Goal: Answer question/provide support

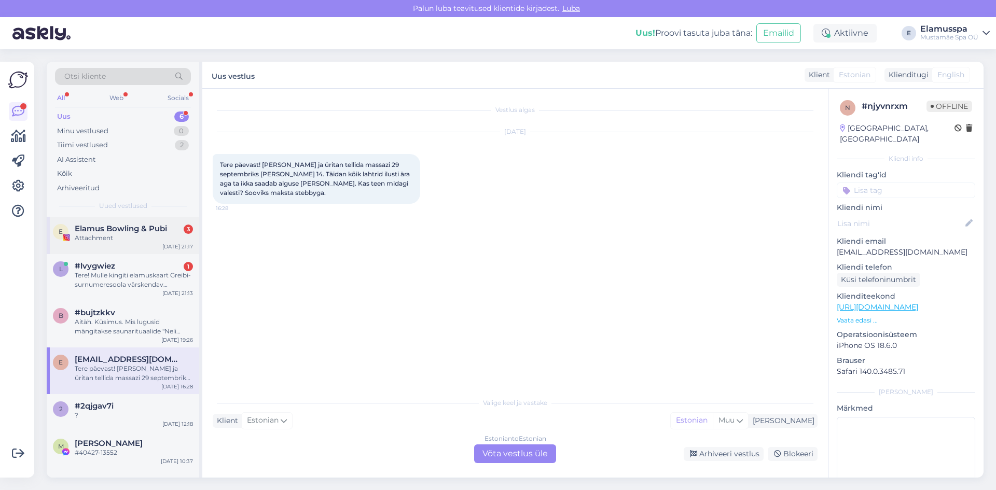
click at [170, 236] on div "Attachment" at bounding box center [134, 238] width 118 height 9
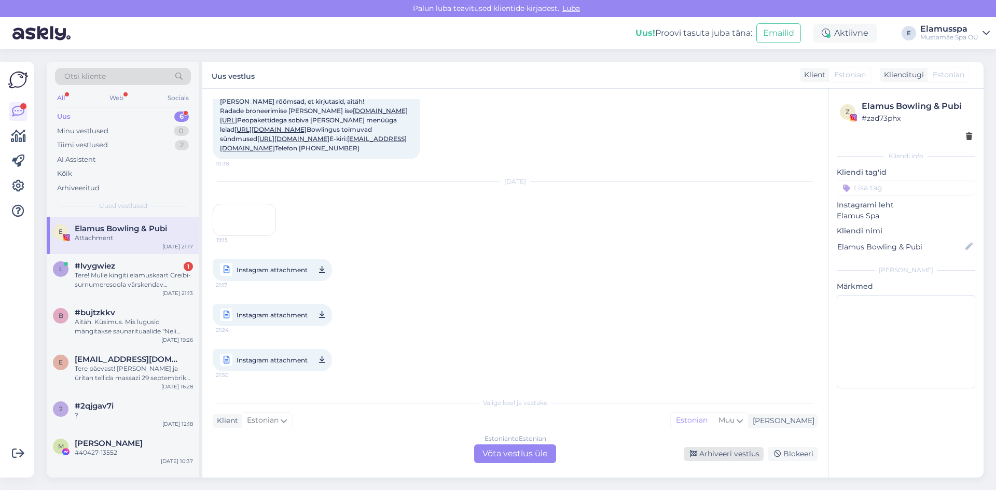
click at [719, 449] on div "Arhiveeri vestlus" at bounding box center [724, 454] width 80 height 14
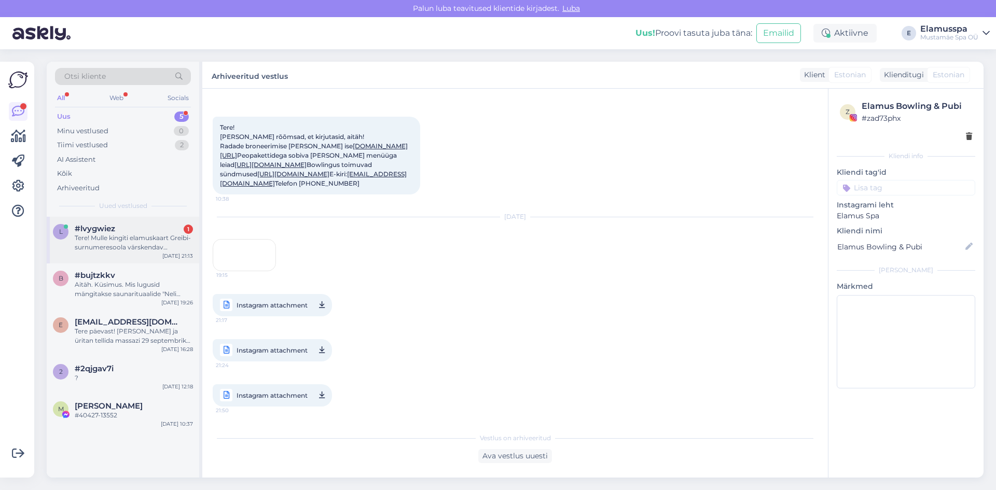
click at [113, 244] on div "Tere! Mulle kingiti elamuskaart Greibi-surnumeresoola värskendav kehakoorimine,…" at bounding box center [134, 243] width 118 height 19
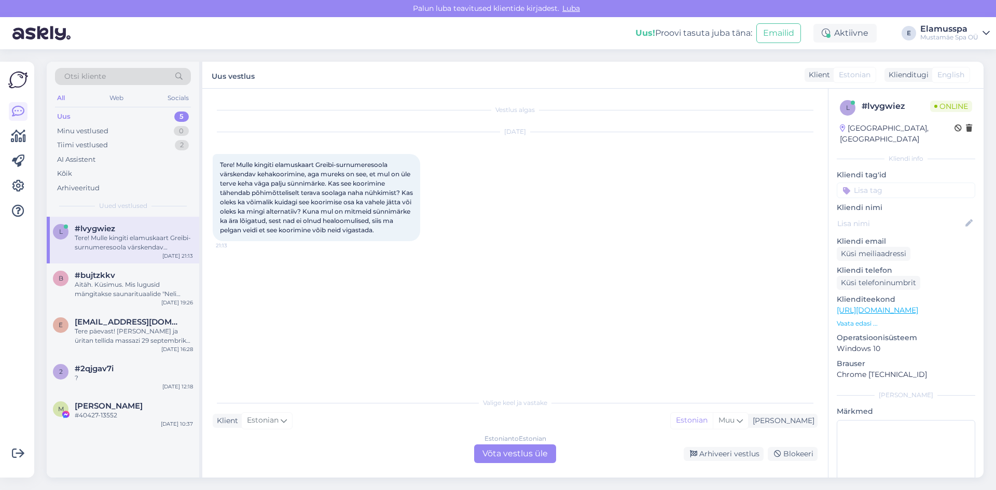
scroll to position [0, 0]
click at [135, 360] on div "2 #2qjgav7i ? [DATE] 12:18" at bounding box center [123, 375] width 153 height 37
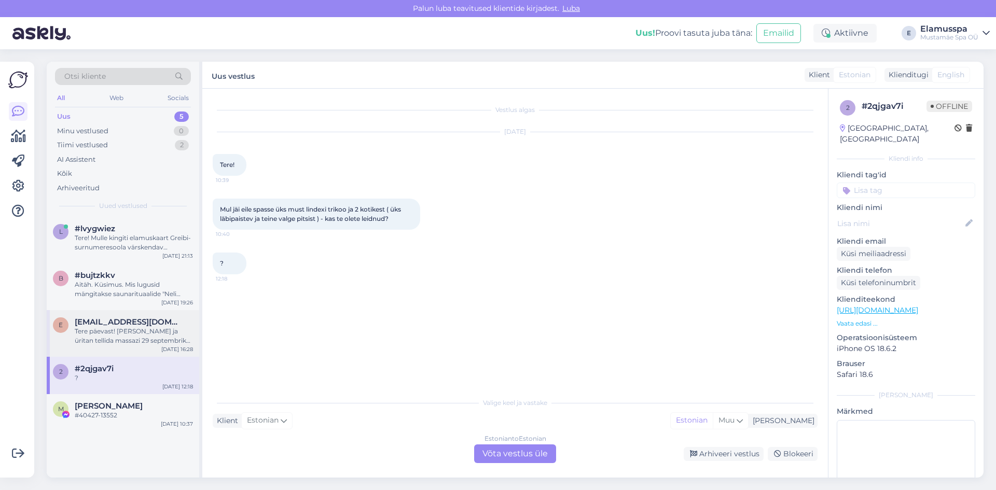
click at [167, 337] on div "Tere päevast! [PERSON_NAME] ja üritan tellida massazi 29 septembriks [PERSON_NA…" at bounding box center [134, 336] width 118 height 19
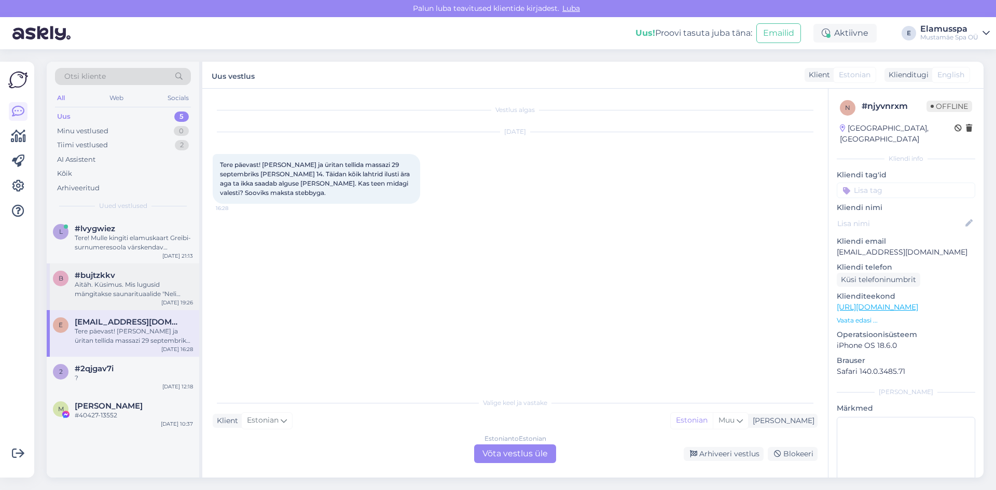
click at [173, 295] on div "Aitäh. Küsimus. Mis lugusid mängitakse saunarituaalide "Neli aastaaega" ja "Vih…" at bounding box center [134, 289] width 118 height 19
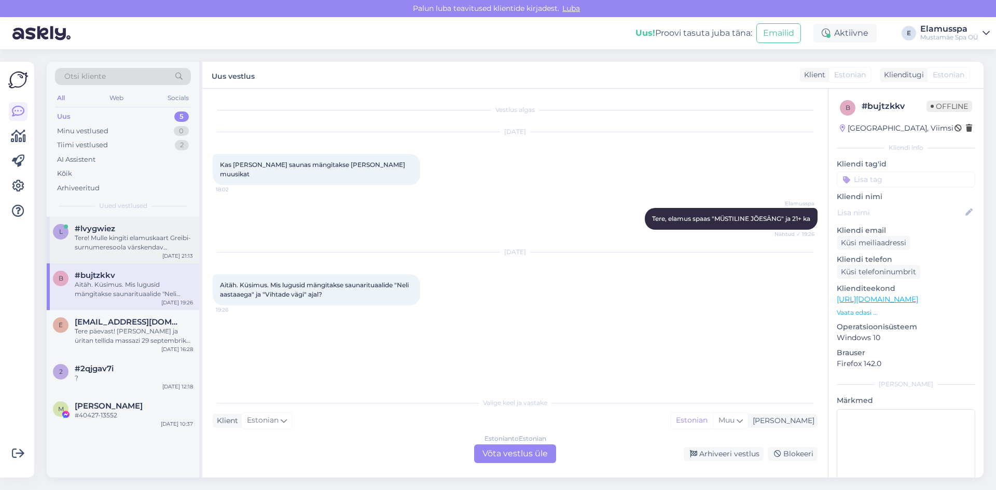
click at [161, 245] on div "Tere! Mulle kingiti elamuskaart Greibi-surnumeresoola värskendav kehakoorimine,…" at bounding box center [134, 243] width 118 height 19
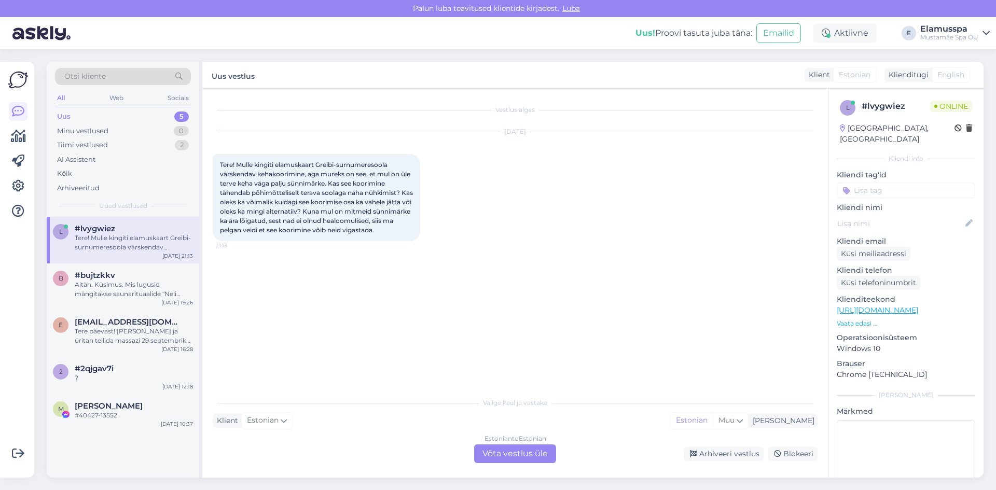
click at [503, 450] on div "Estonian to Estonian Võta vestlus üle" at bounding box center [515, 454] width 82 height 19
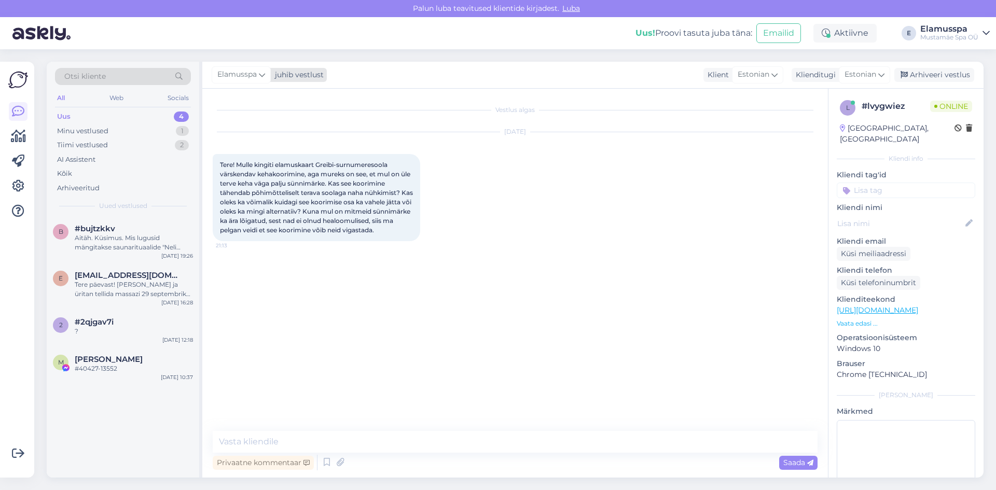
click at [238, 75] on span "Elamusspa" at bounding box center [236, 74] width 39 height 11
click at [270, 142] on div "[PERSON_NAME]" at bounding box center [269, 147] width 89 height 12
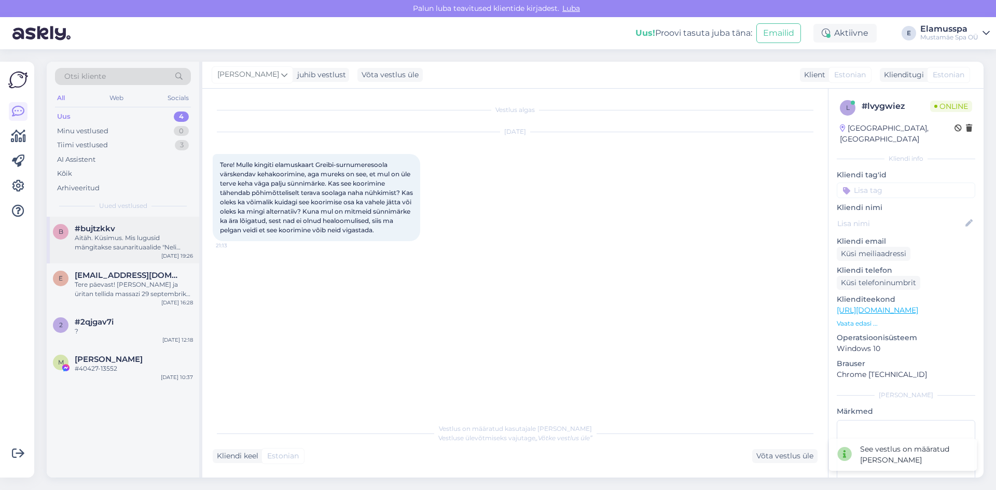
click at [152, 235] on div "Aitäh. Küsimus. Mis lugusid mängitakse saunarituaalide "Neli aastaaega" ja "Vih…" at bounding box center [134, 243] width 118 height 19
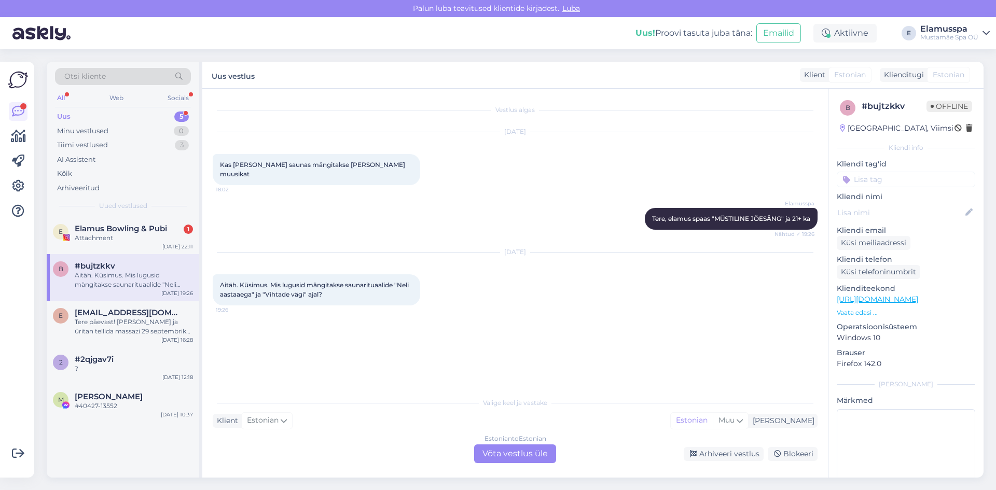
click at [152, 235] on div "Attachment" at bounding box center [134, 238] width 118 height 9
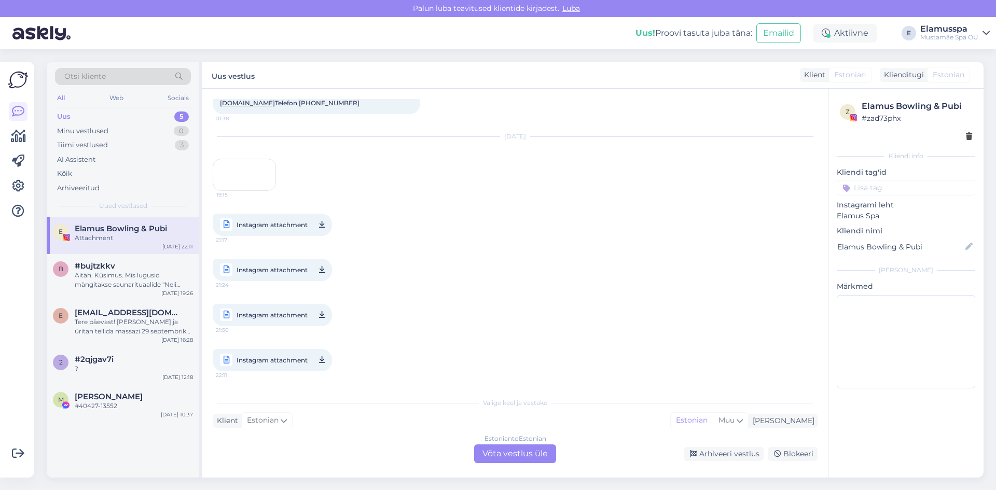
scroll to position [608, 0]
click at [711, 454] on div "Arhiveeri vestlus" at bounding box center [724, 454] width 80 height 14
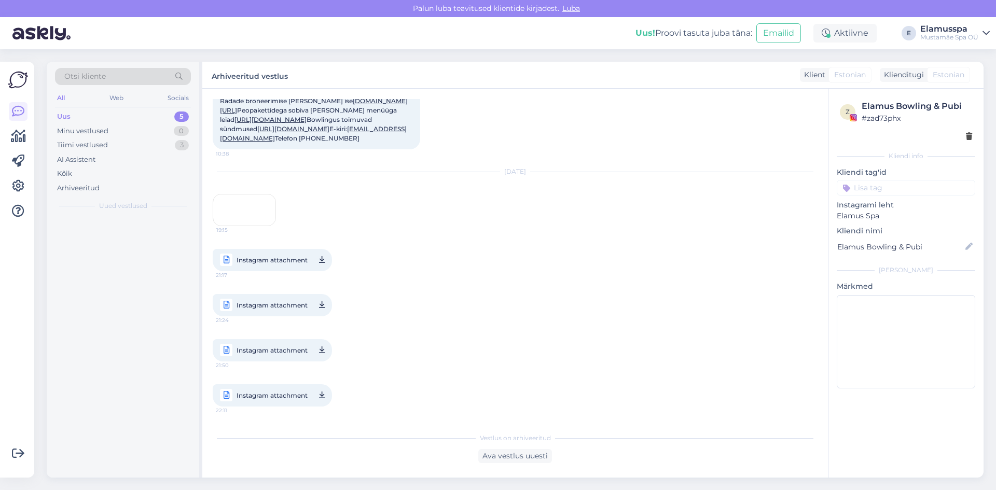
scroll to position [604, 0]
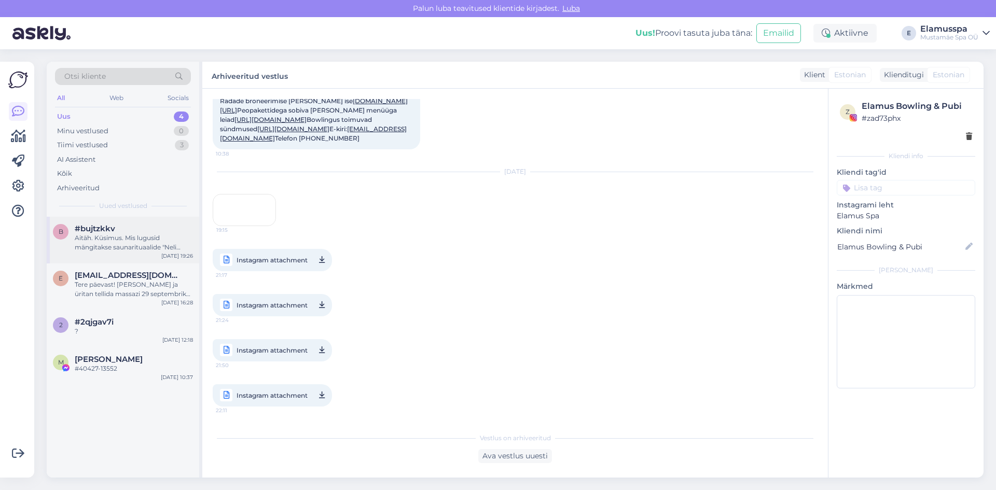
click at [158, 250] on div "Aitäh. Küsimus. Mis lugusid mängitakse saunarituaalide "Neli aastaaega" ja "Vih…" at bounding box center [134, 243] width 118 height 19
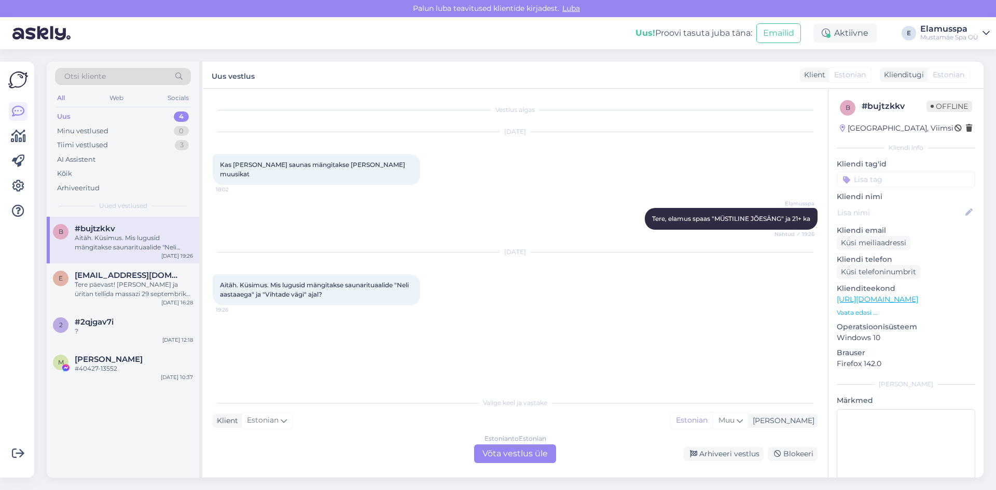
scroll to position [0, 0]
click at [166, 282] on div "Tere päevast! [PERSON_NAME] ja üritan tellida massazi 29 septembriks [PERSON_NA…" at bounding box center [134, 289] width 118 height 19
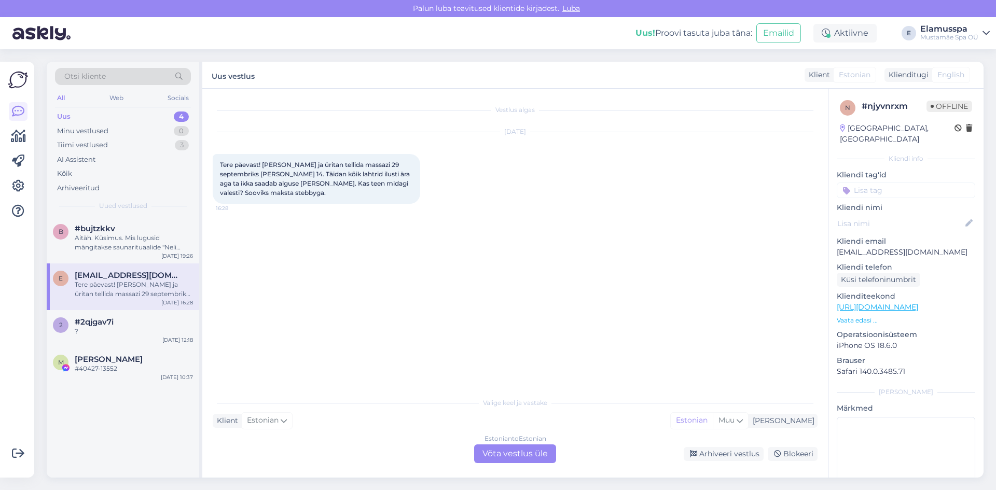
click at [515, 452] on div "Estonian to Estonian Võta vestlus üle" at bounding box center [515, 454] width 82 height 19
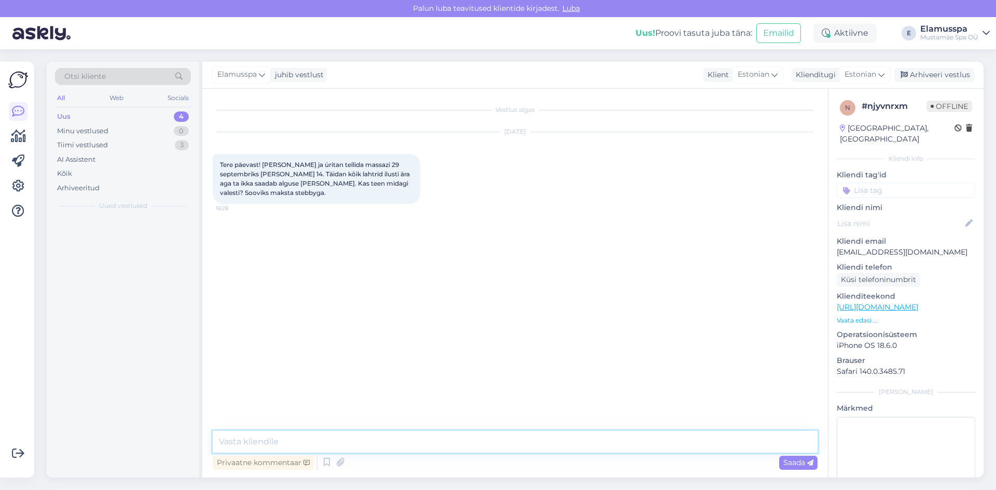
click at [383, 438] on textarea at bounding box center [515, 442] width 605 height 22
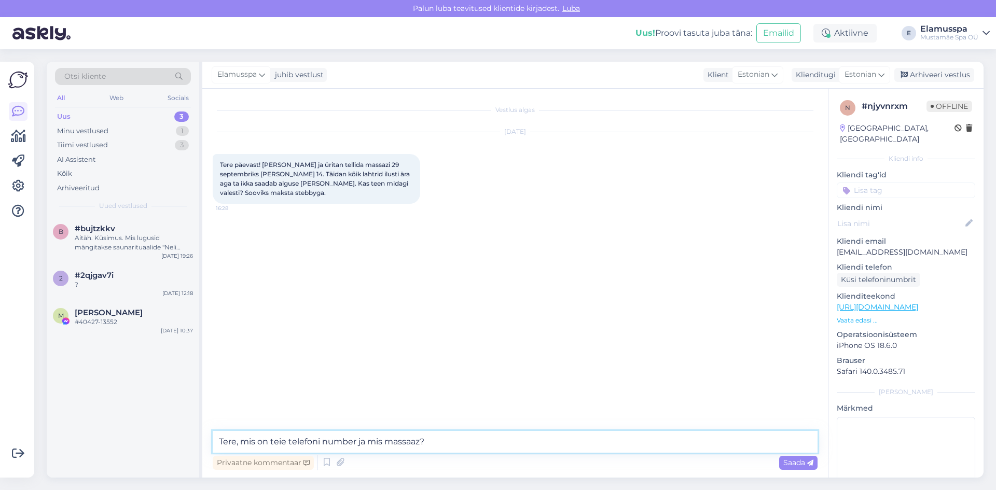
type textarea "Tere, mis on teie telefoni number ja mis massaaz?"
click at [392, 392] on div "Vestlus algas [DATE] Tere päevast! [PERSON_NAME] ja üritan tellida massazi 29 s…" at bounding box center [520, 260] width 614 height 323
click at [783, 459] on div "Saada" at bounding box center [798, 463] width 38 height 14
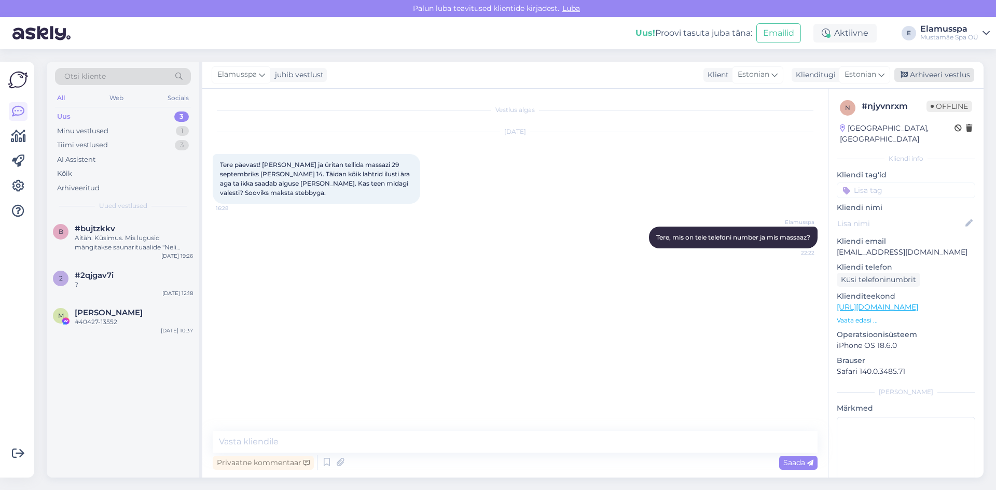
click at [946, 78] on div "Arhiveeri vestlus" at bounding box center [935, 75] width 80 height 14
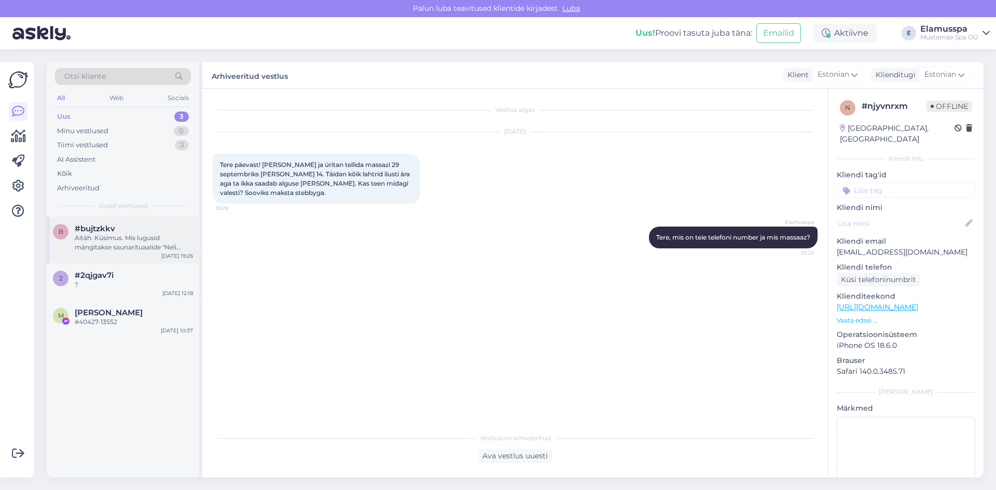
click at [145, 237] on div "Aitäh. Küsimus. Mis lugusid mängitakse saunarituaalide "Neli aastaaega" ja "Vih…" at bounding box center [134, 243] width 118 height 19
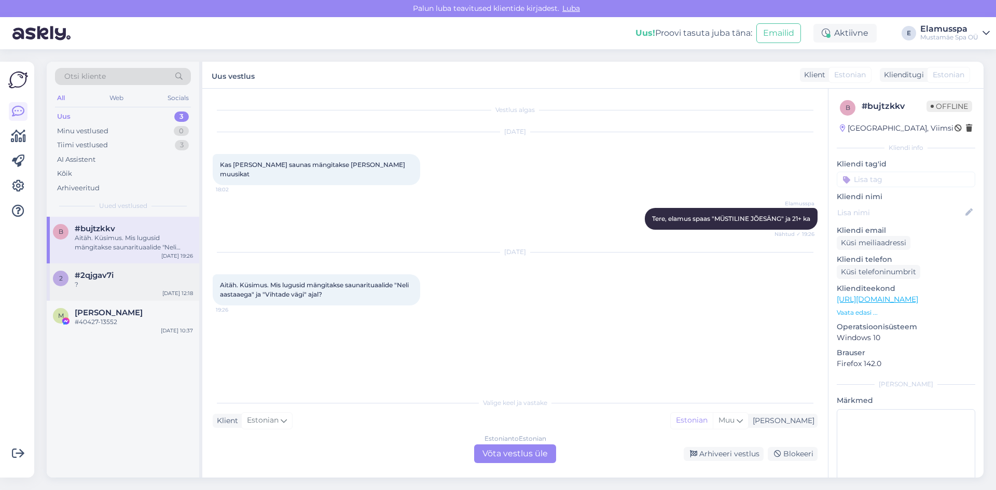
click at [147, 294] on div "2 #2qjgav7i ? [DATE] 12:18" at bounding box center [123, 282] width 153 height 37
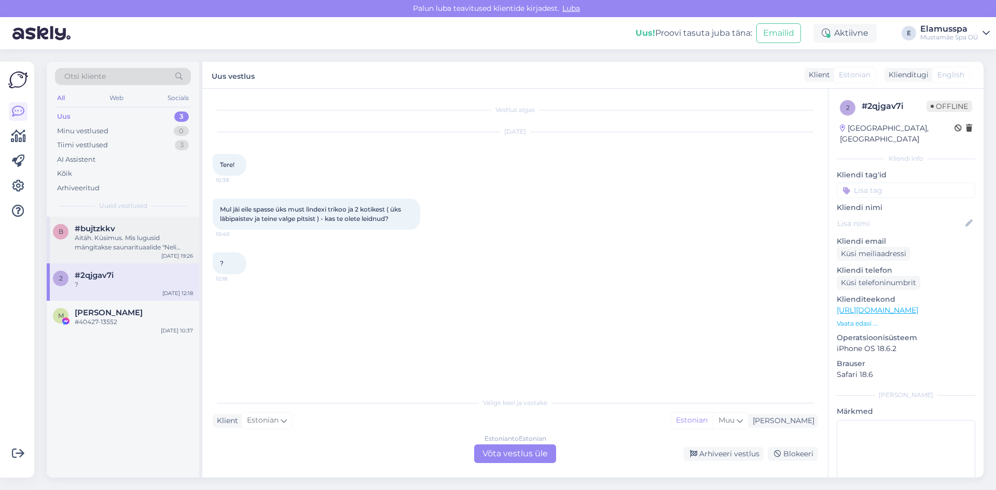
click at [71, 240] on div "b #bujtzkkv Aitäh. Küsimus. Mis lugusid mängitakse saunarituaalide "Neli aastaa…" at bounding box center [123, 238] width 140 height 28
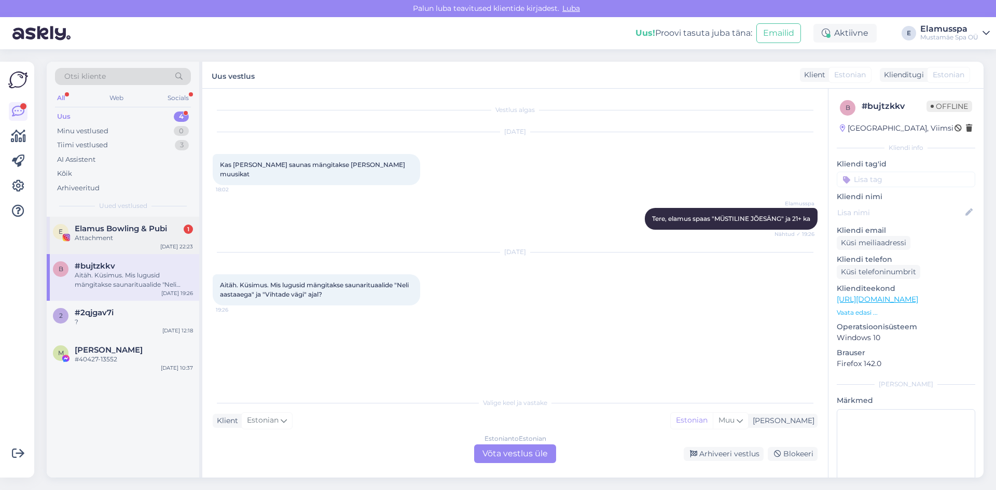
click at [153, 234] on div "Attachment" at bounding box center [134, 238] width 118 height 9
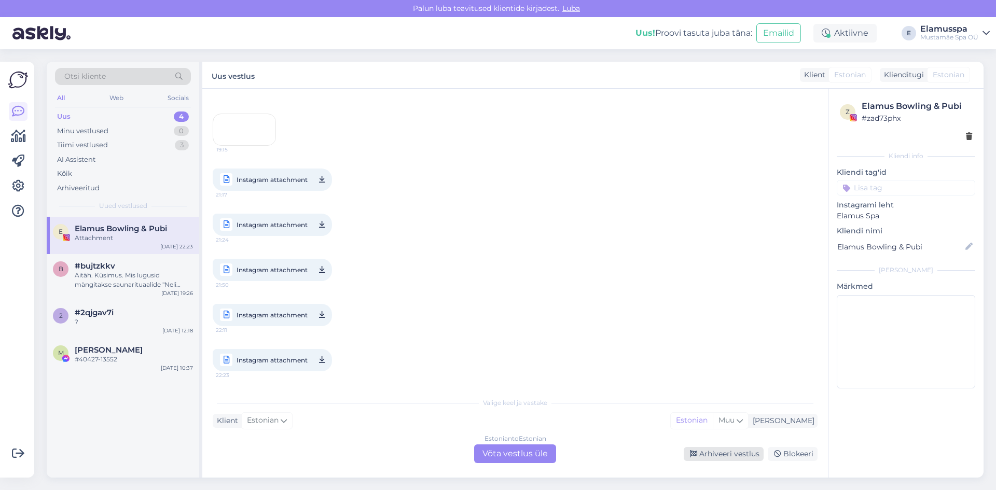
click at [697, 456] on icon at bounding box center [693, 454] width 7 height 7
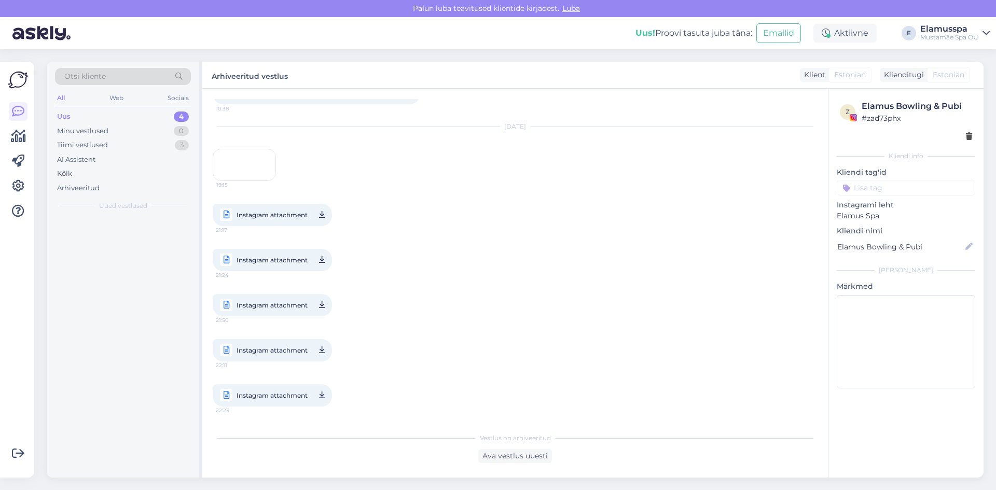
scroll to position [649, 0]
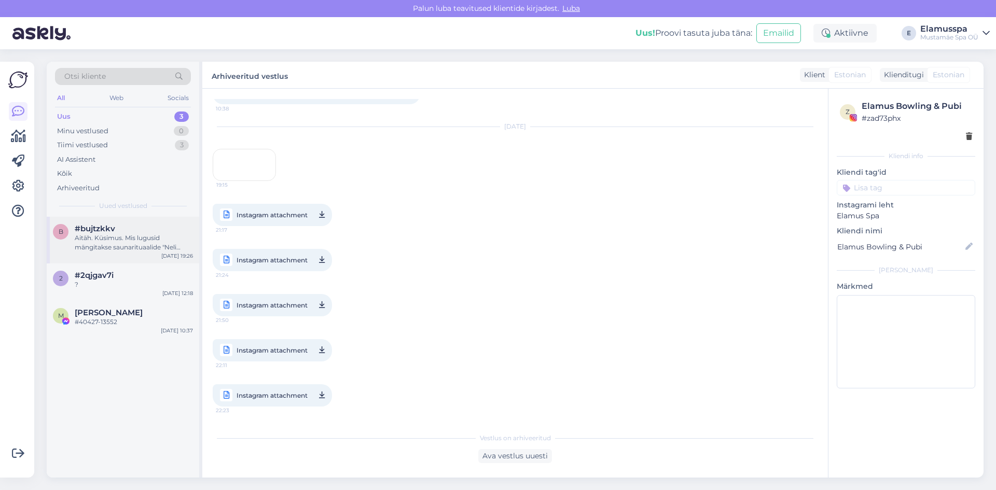
click at [150, 240] on div "Aitäh. Küsimus. Mis lugusid mängitakse saunarituaalide "Neli aastaaega" ja "Vih…" at bounding box center [134, 243] width 118 height 19
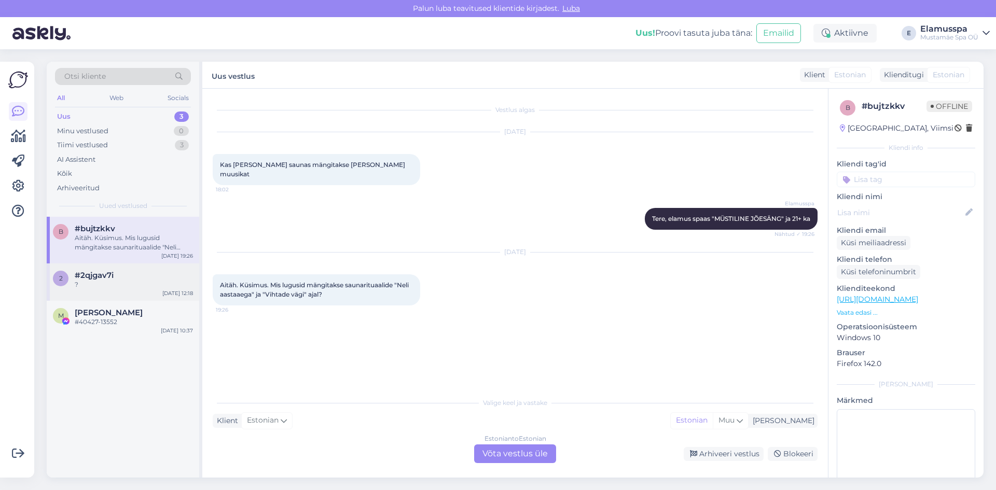
click at [152, 291] on div "2 #2qjgav7i ? [DATE] 12:18" at bounding box center [123, 282] width 153 height 37
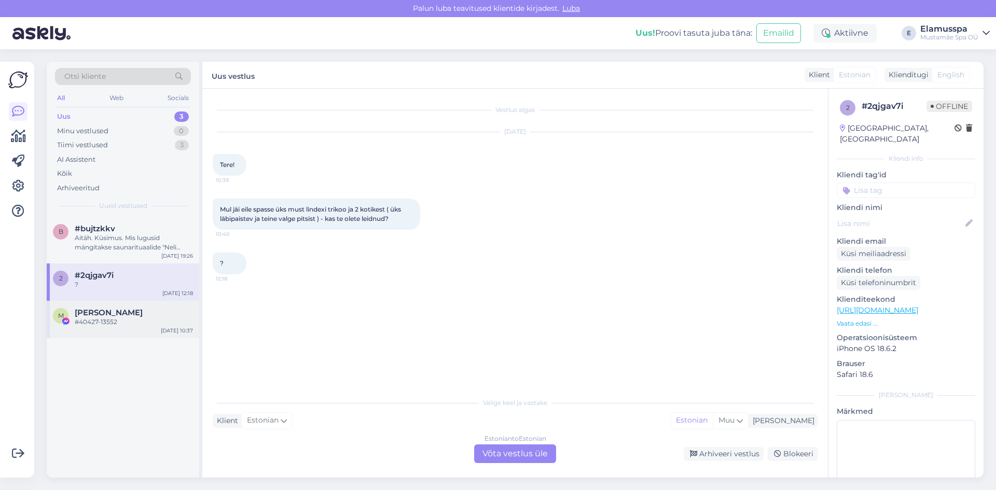
click at [145, 319] on div "#40427-13552" at bounding box center [134, 322] width 118 height 9
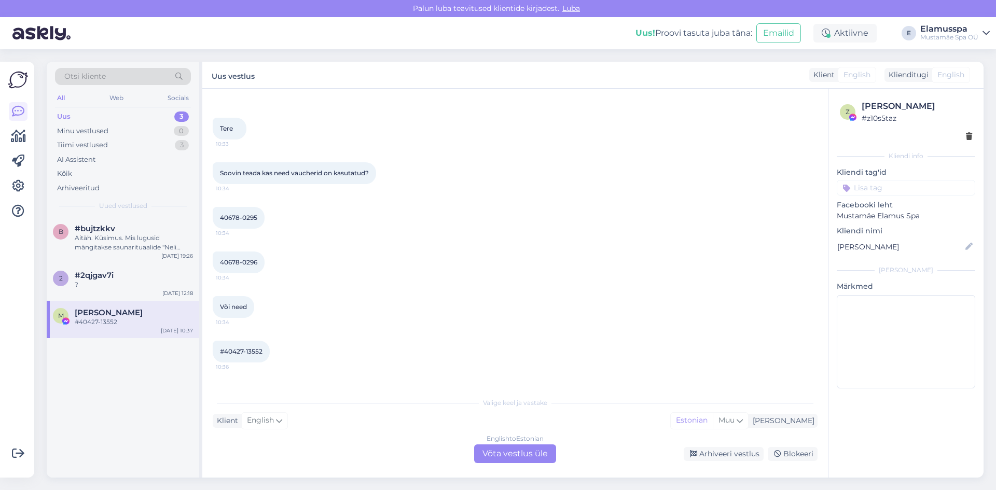
scroll to position [72, 0]
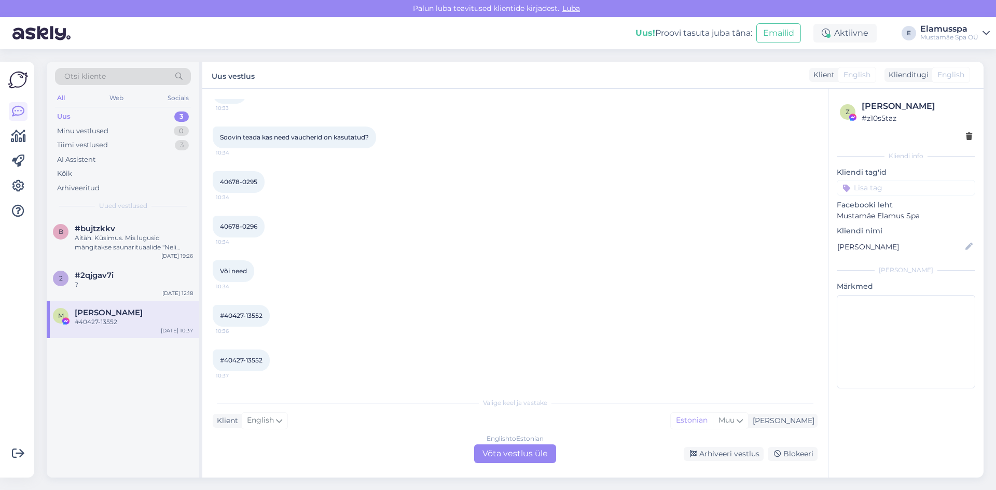
click at [518, 449] on div "English to Estonian Võta vestlus üle" at bounding box center [515, 454] width 82 height 19
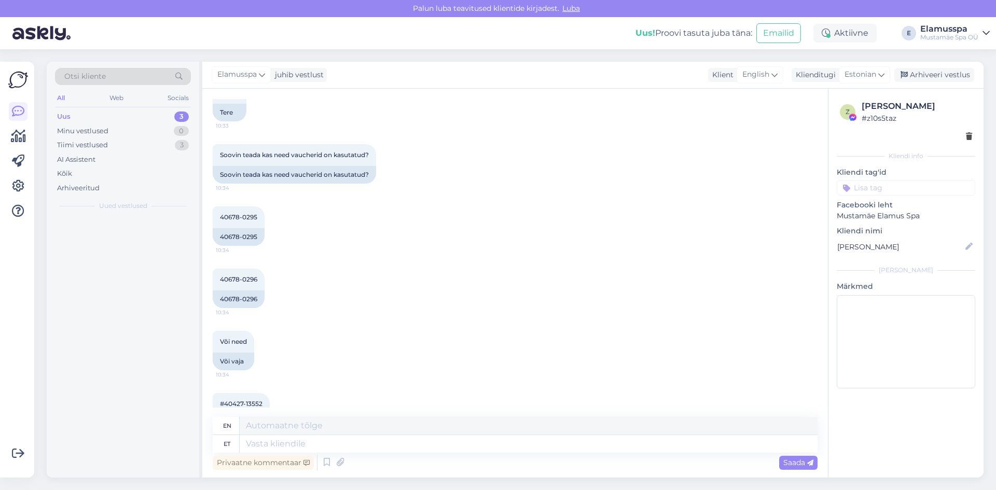
scroll to position [90, 0]
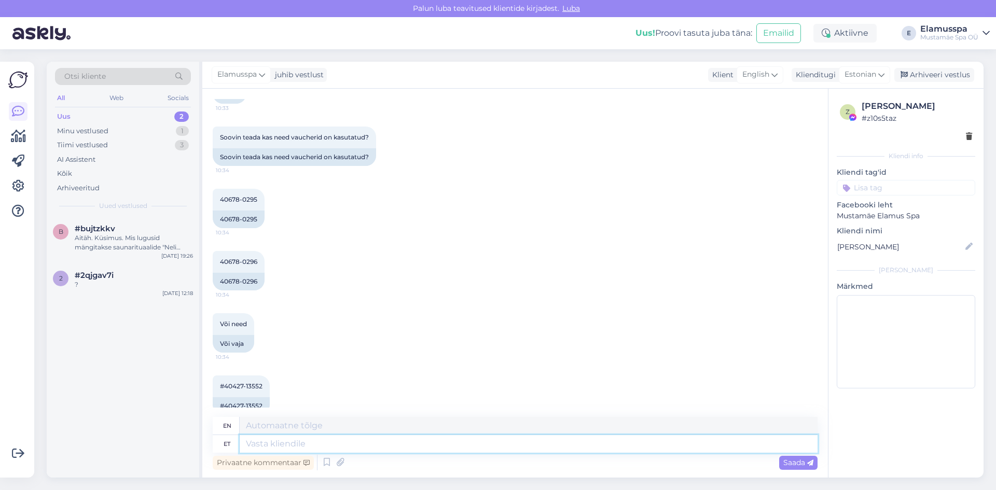
click at [339, 445] on textarea at bounding box center [529, 444] width 578 height 18
type textarea "Tere, mi"
type textarea "Hello,"
type textarea "Tere, mis o"
type textarea "Hello, what"
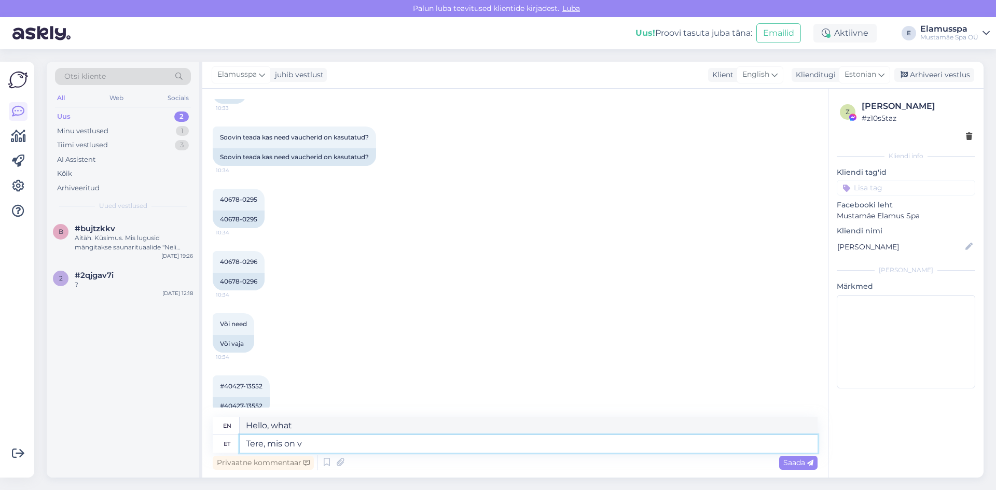
type textarea "Tere, mis on vo"
type textarea "Hello, what is it?"
type textarea "Tere, mis on voucherite"
type textarea "Hello, what are vouchers?"
type textarea "Tere, mi"
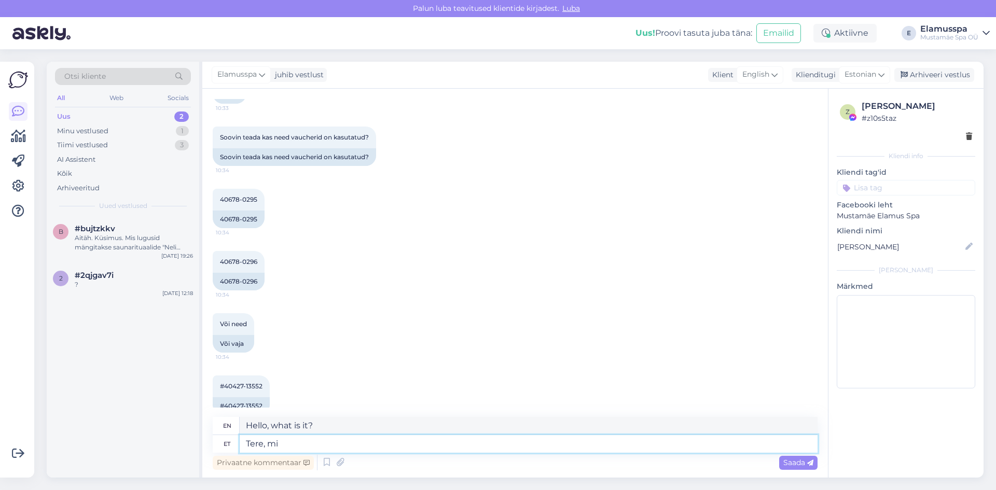
type textarea "Hello, what"
type textarea "Tere,"
type textarea "Hello,"
type textarea "Tere, kas"
type textarea "Hello, is"
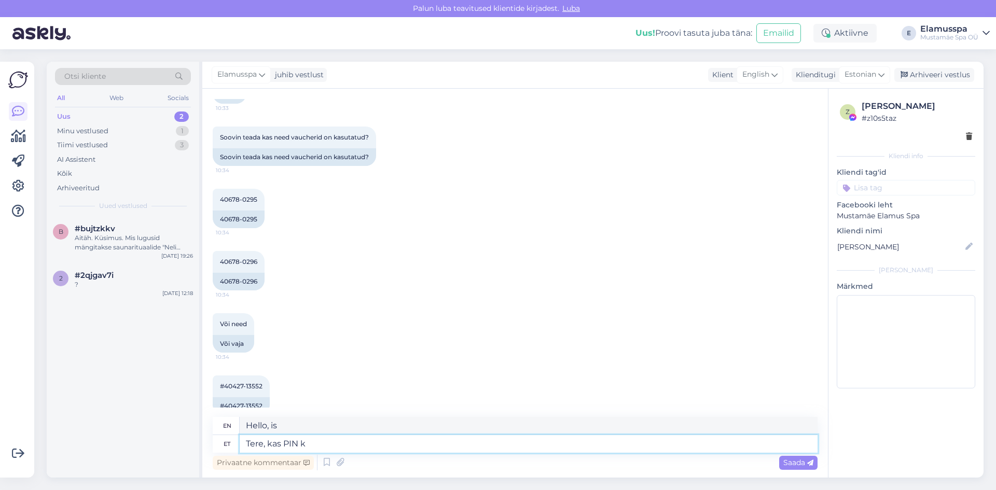
type textarea "Tere, kas PIN ko"
type textarea "Hello, do you have a PIN?"
type textarea "Tere, kas PIN koodi se"
type textarea "Hello, can I have the PIN code?"
type textarea "Tere, kas PIN koodi seal ei"
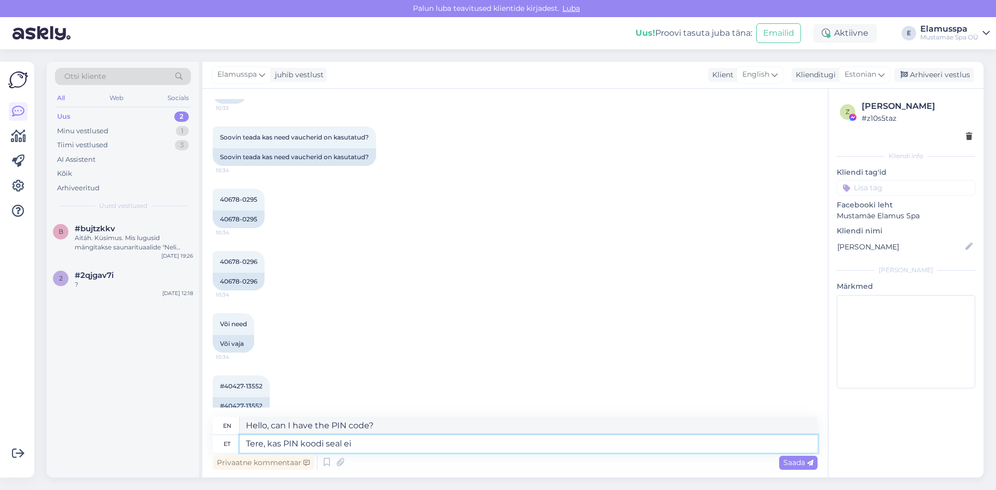
type textarea "Hello, is there a PIN code?"
type textarea "Tere, kas PIN koodi seal ei ol"
type textarea "Hello, is there a PIN code there?"
type textarea "Tere, kas PIN koodi seal ei olnud? P"
type textarea "Hello, wasn't the PIN code there?"
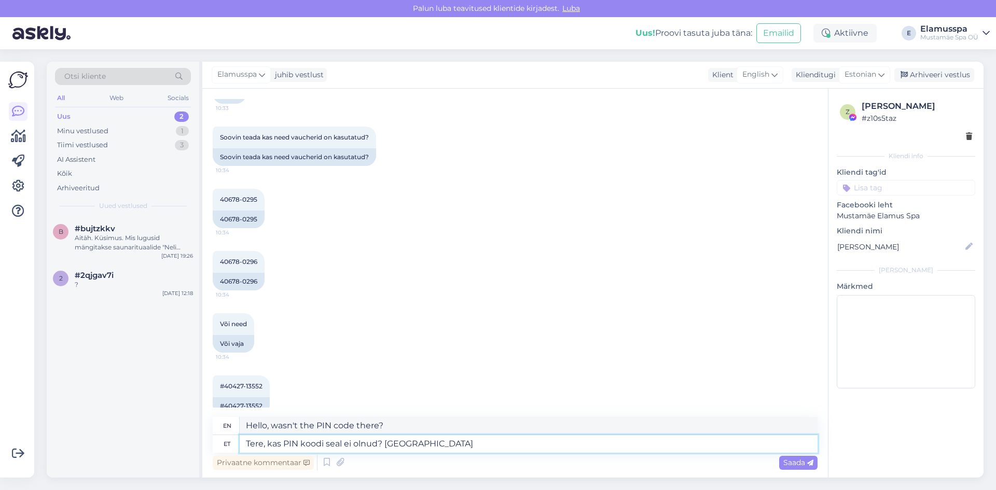
type textarea "Tere, kas PIN koodi seal ei olnud? [GEOGRAPHIC_DATA]"
type textarea "Hello, was the PIN code not there? Please"
type textarea "Tere, kas PIN koodi seal ei olnud?"
type textarea "Hello, wasn't the PIN code there?"
type textarea "Tere, kas PIN koodi sea"
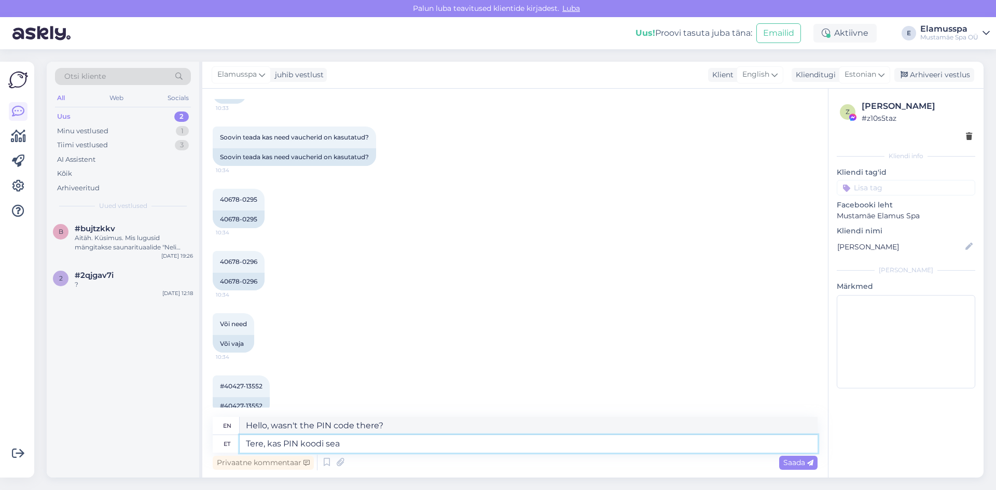
type textarea "Hello, is there a PIN code there?"
type textarea "Tere, kas PIN ko"
type textarea "Hello, is there a PIN code?"
type textarea "Tere, kas PI"
type textarea "Hello, can I have the PIN code?"
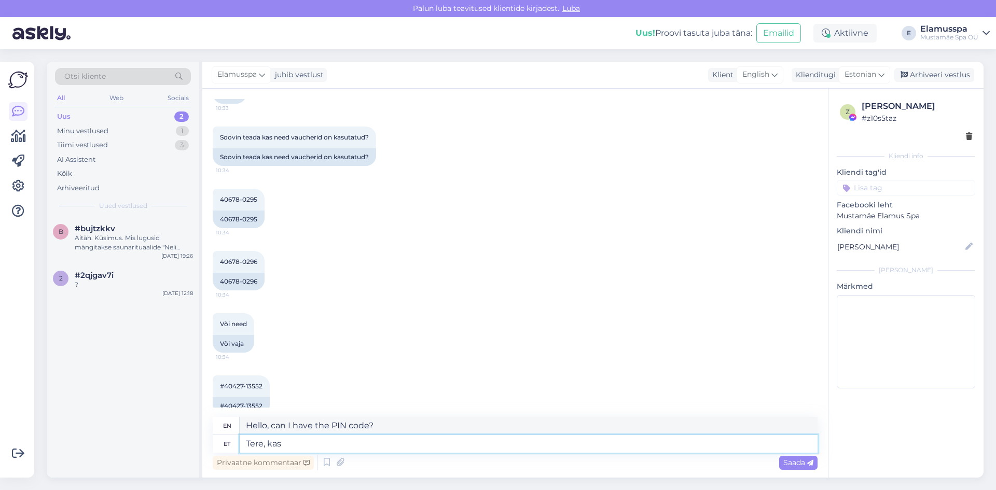
type textarea "Tere, kas"
type textarea "Hello, do you have a PIN?"
type textarea "Tere, ka"
type textarea "Hello, is"
type textarea "Tere,"
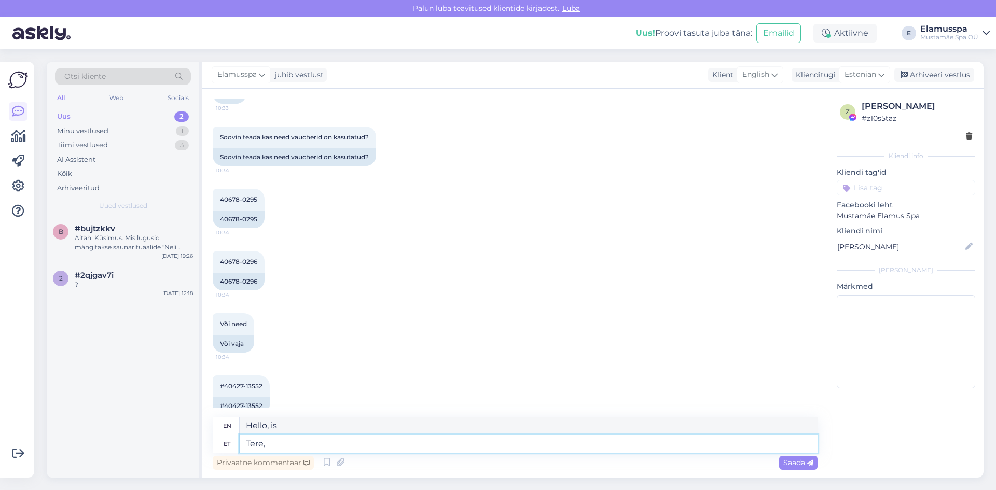
type textarea "Hello,"
type textarea "Tere, palun s"
type textarea "Hello, please."
type textarea "Tere, palun saatke"
type textarea "Hello, please send"
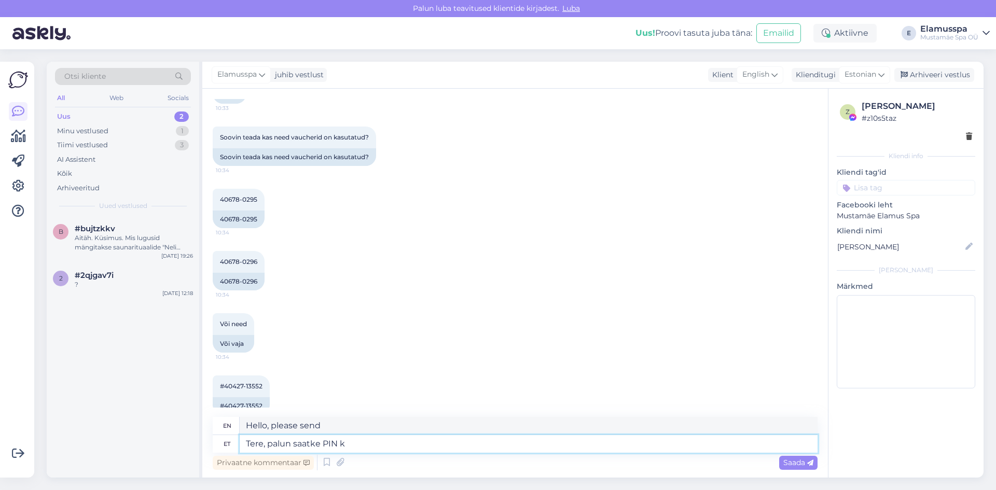
type textarea "Tere, palun saatke PIN ko"
type textarea "Hello, please send the PIN"
type textarea "Tere, palun saatke PIN kood ka"
type textarea "Hello, please send the PIN code too."
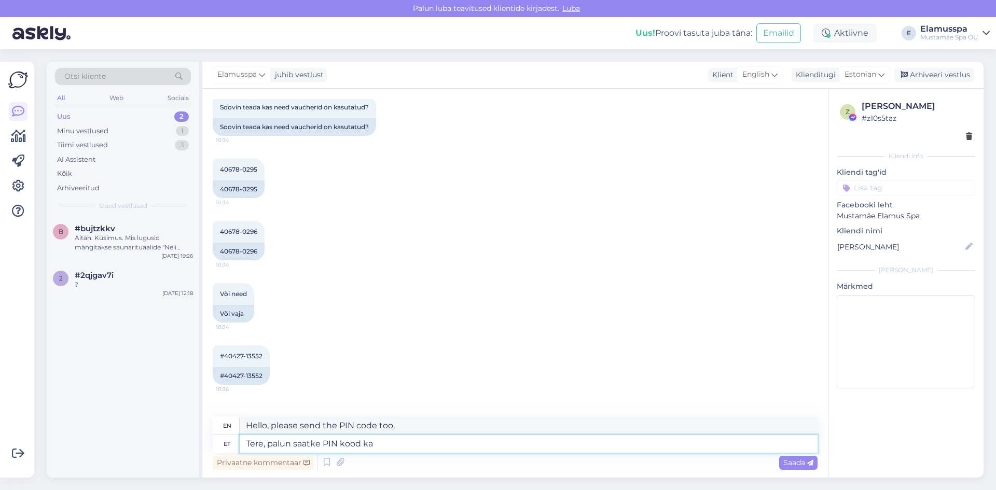
scroll to position [171, 0]
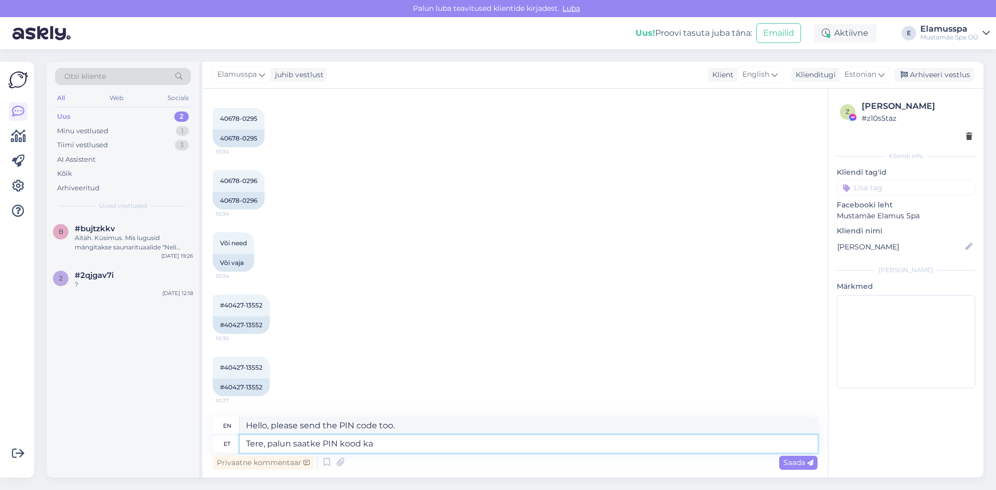
type textarea "Tere, palun saatke PIN kood ka"
click at [490, 385] on div "#40427-13552 10:37 #40427-13552" at bounding box center [515, 377] width 605 height 62
click at [796, 469] on div "Saada" at bounding box center [798, 463] width 38 height 14
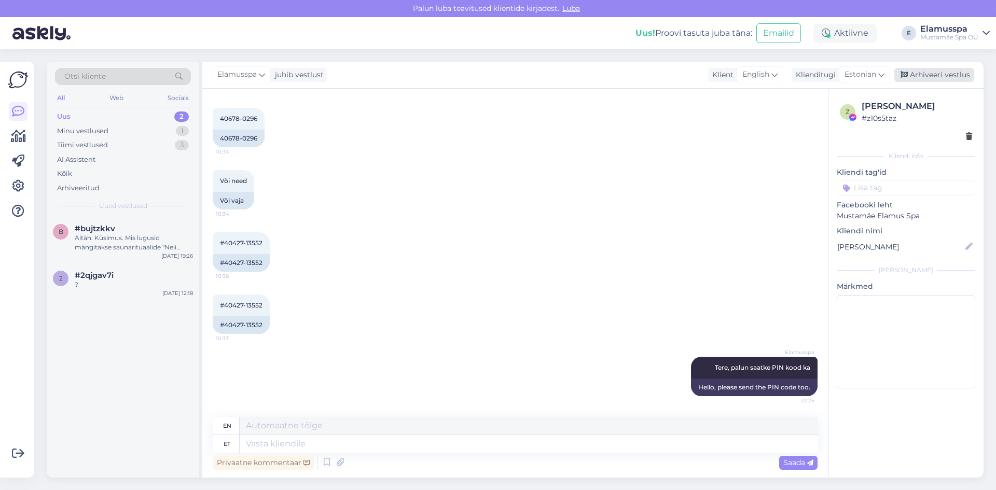
click at [913, 71] on div "Arhiveeri vestlus" at bounding box center [935, 75] width 80 height 14
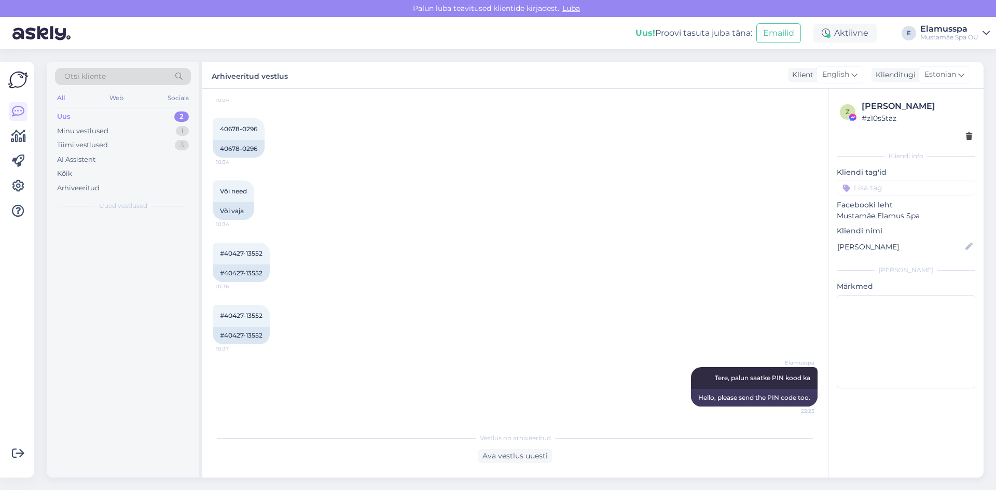
scroll to position [223, 0]
click at [143, 235] on div "Aitäh. Küsimus. Mis lugusid mängitakse saunarituaalide "Neli aastaaega" ja "Vih…" at bounding box center [134, 243] width 118 height 19
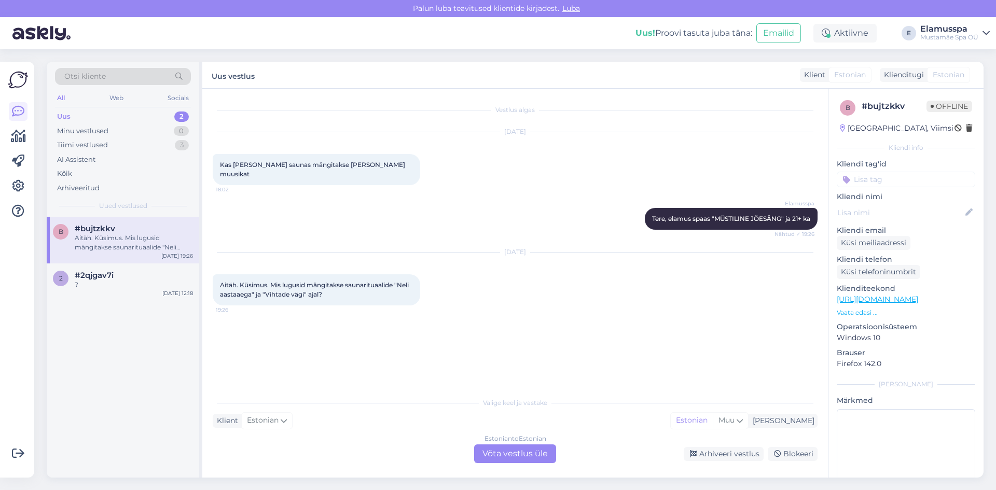
scroll to position [0, 0]
click at [156, 297] on div "2 #2qjgav7i ? [DATE] 12:18" at bounding box center [123, 282] width 153 height 37
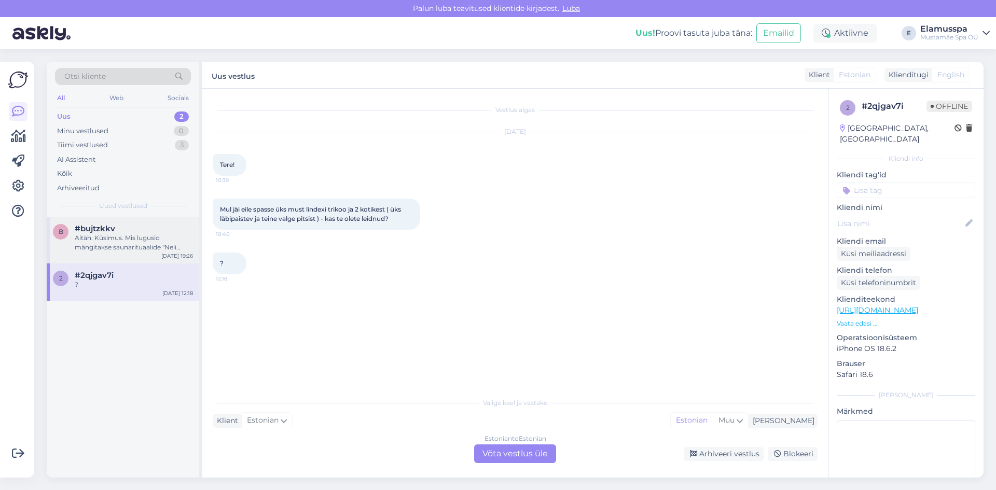
click at [154, 241] on div "Aitäh. Küsimus. Mis lugusid mängitakse saunarituaalide "Neli aastaaega" ja "Vih…" at bounding box center [134, 243] width 118 height 19
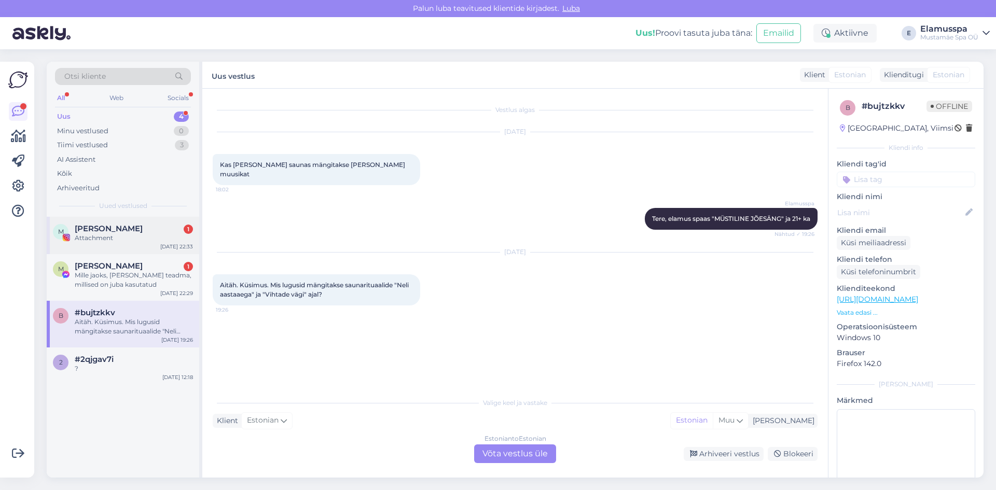
click at [147, 244] on div "M [PERSON_NAME] 1 Attachment [DATE] 22:33" at bounding box center [123, 235] width 153 height 37
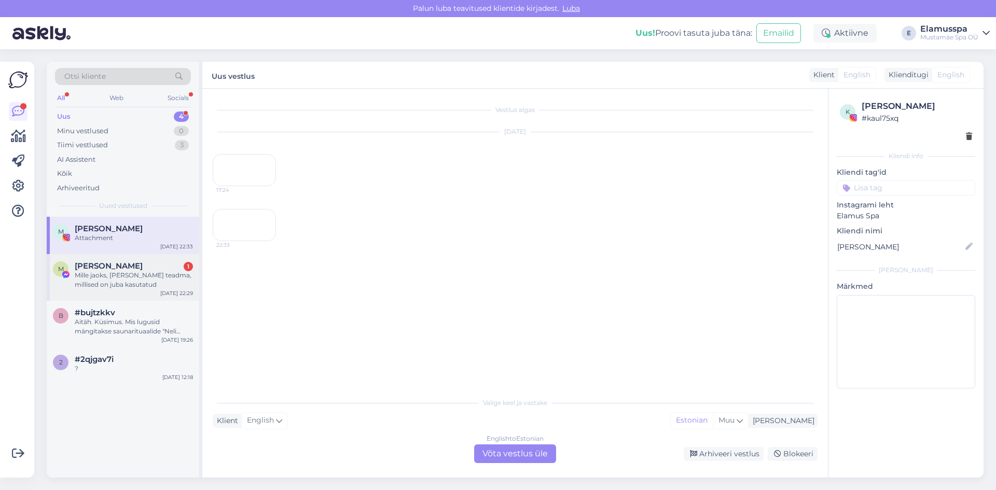
click at [156, 267] on div "[PERSON_NAME] 1" at bounding box center [134, 266] width 118 height 9
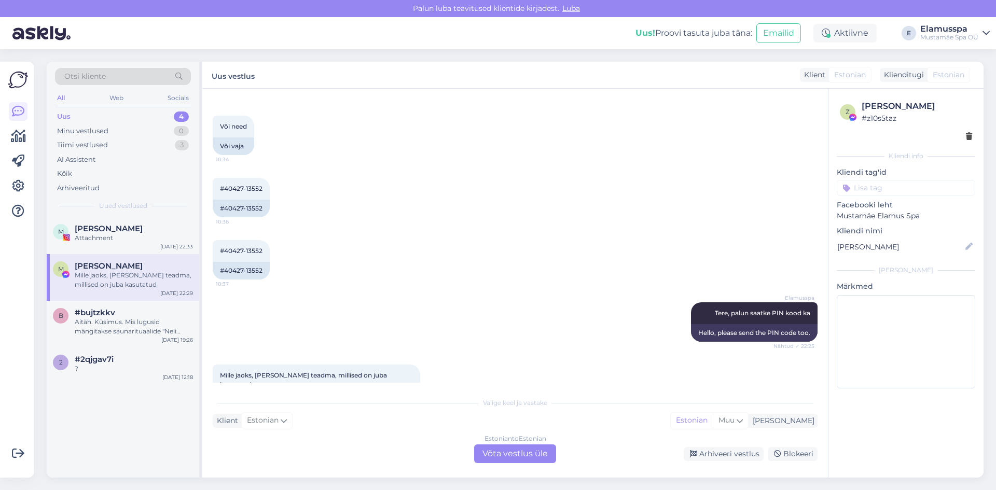
scroll to position [303, 0]
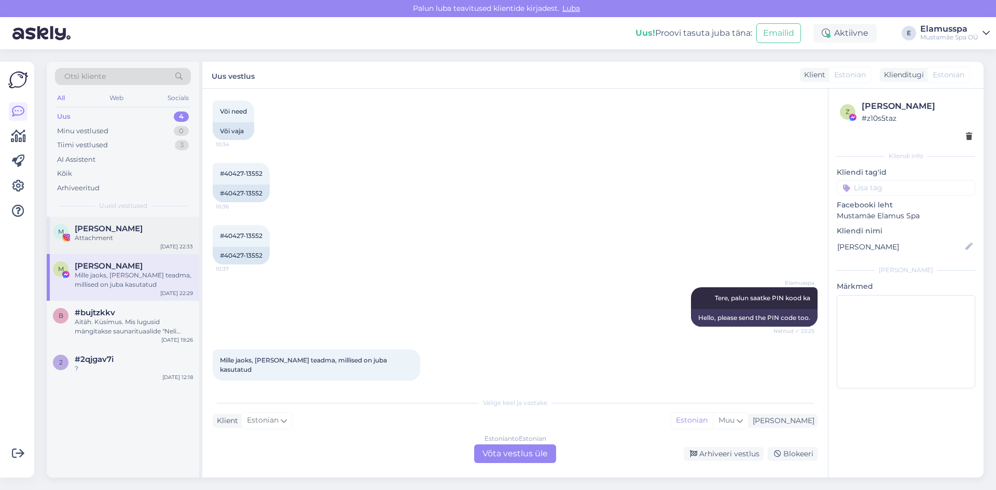
click at [157, 233] on div "[PERSON_NAME]" at bounding box center [134, 228] width 118 height 9
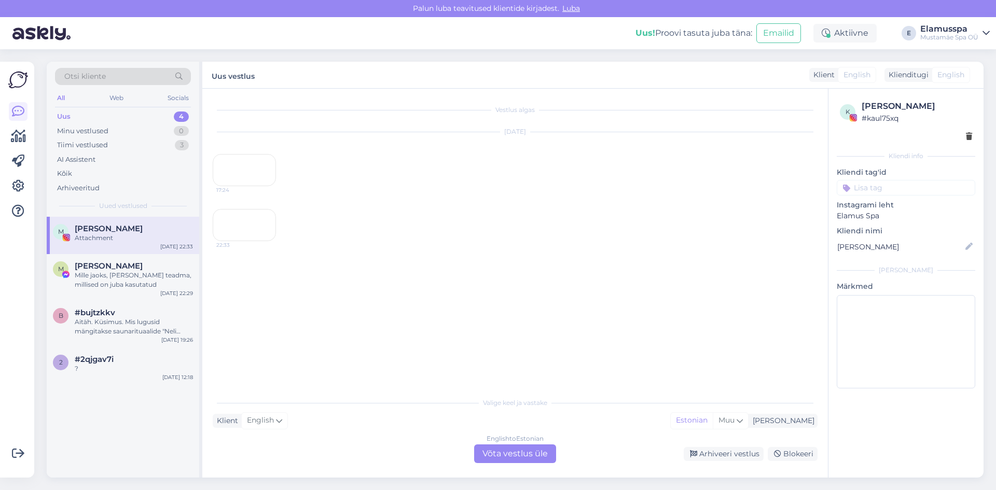
scroll to position [25, 0]
click at [731, 457] on div "Arhiveeri vestlus" at bounding box center [724, 454] width 80 height 14
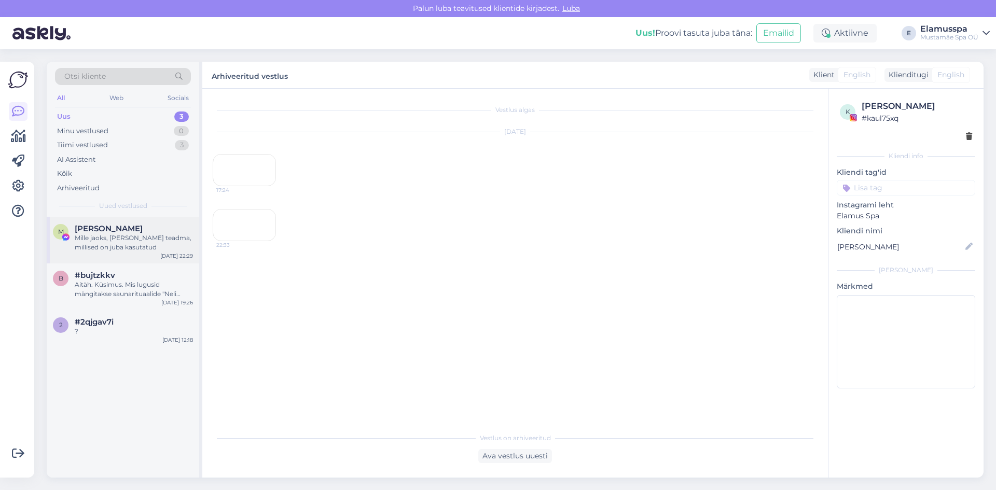
click at [143, 237] on div "Mille jaoks, [PERSON_NAME] teadma, millised on juba kasutatud" at bounding box center [134, 243] width 118 height 19
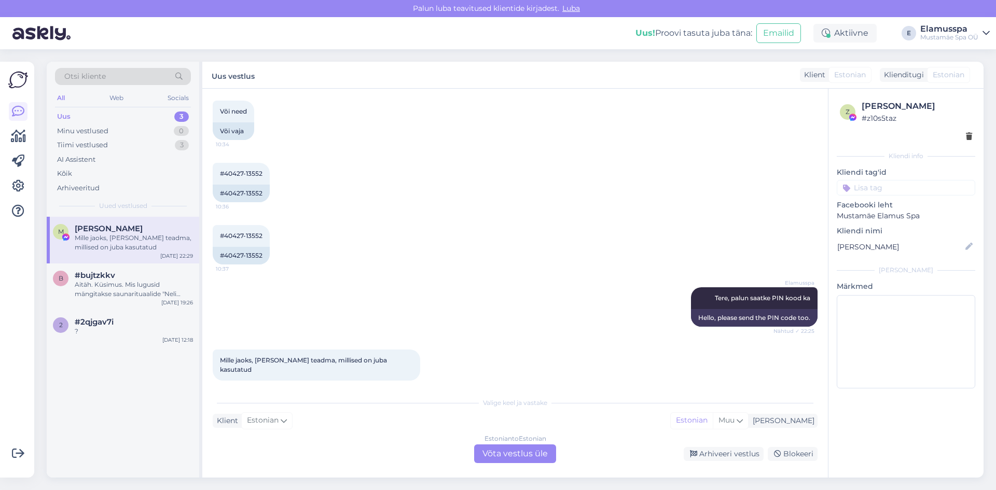
click at [509, 452] on div "Estonian to Estonian Võta vestlus üle" at bounding box center [515, 454] width 82 height 19
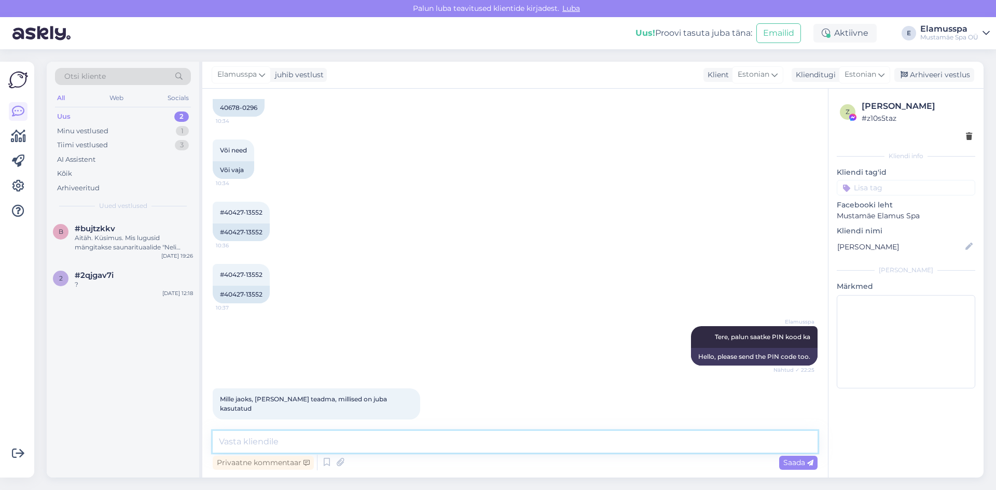
click at [375, 442] on textarea at bounding box center [515, 442] width 605 height 22
type textarea "Voucherite pin kood"
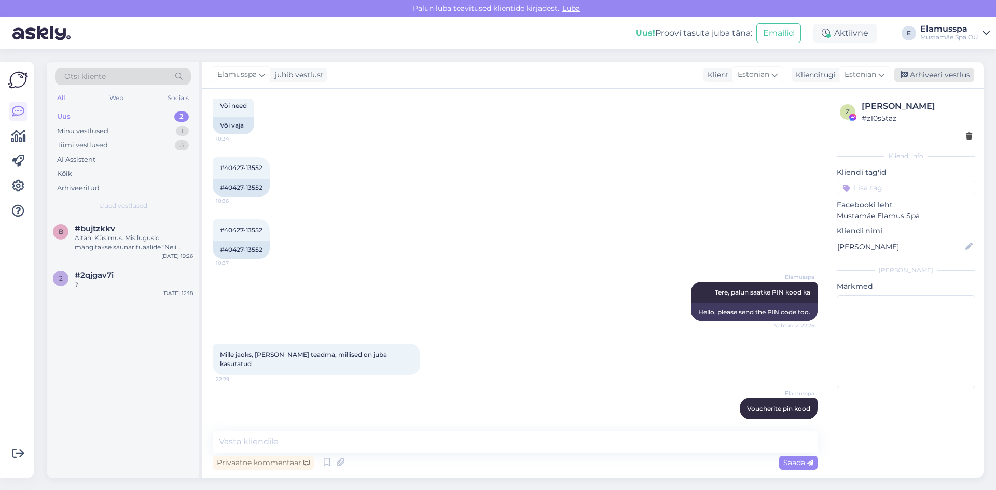
click at [933, 77] on div "Arhiveeri vestlus" at bounding box center [935, 75] width 80 height 14
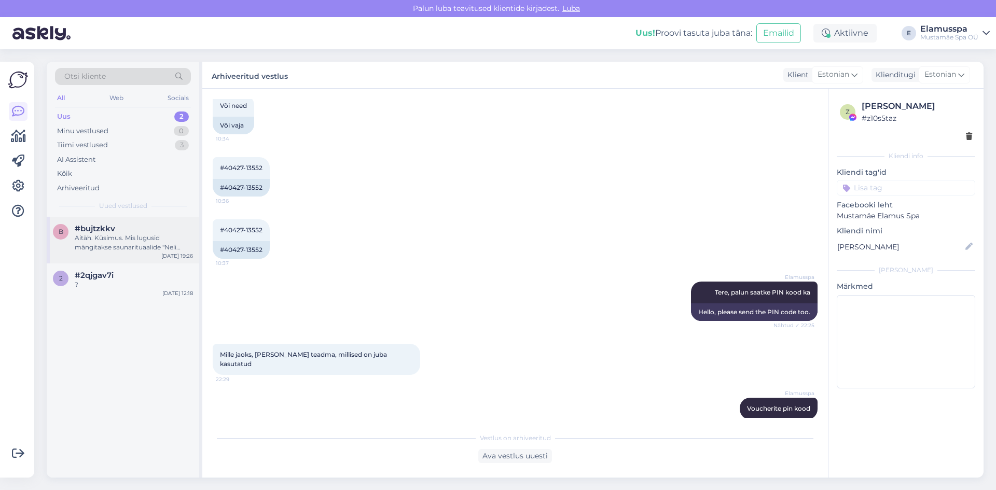
click at [124, 232] on div "#bujtzkkv" at bounding box center [134, 228] width 118 height 9
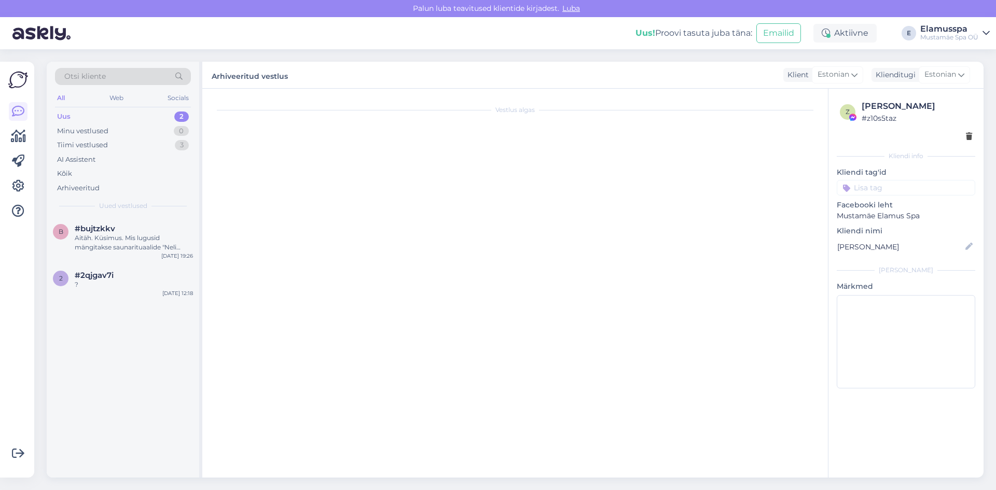
scroll to position [0, 0]
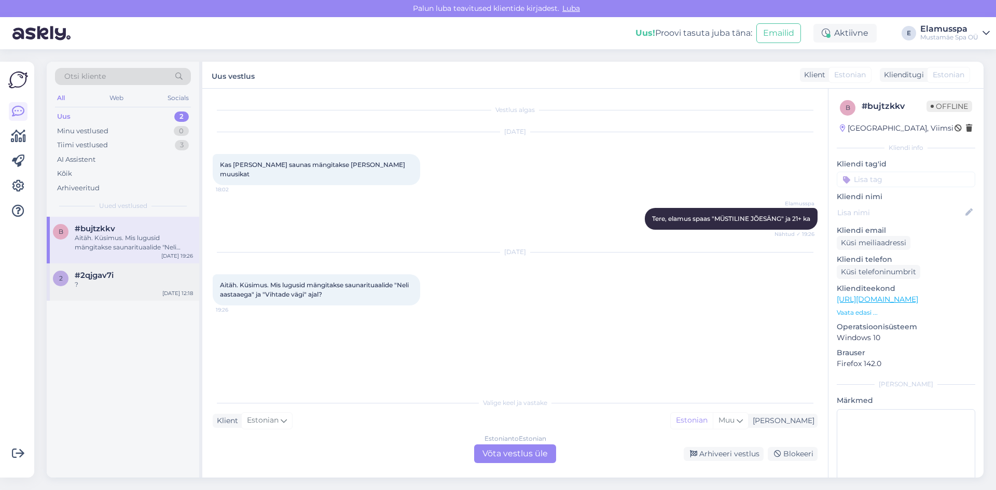
click at [142, 277] on div "#2qjgav7i" at bounding box center [134, 275] width 118 height 9
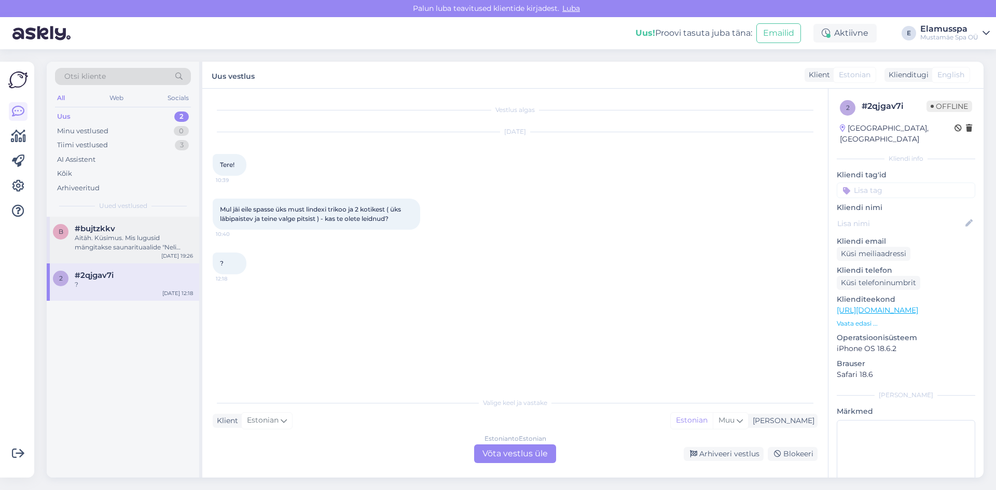
click at [154, 234] on div "Aitäh. Küsimus. Mis lugusid mängitakse saunarituaalide "Neli aastaaega" ja "Vih…" at bounding box center [134, 243] width 118 height 19
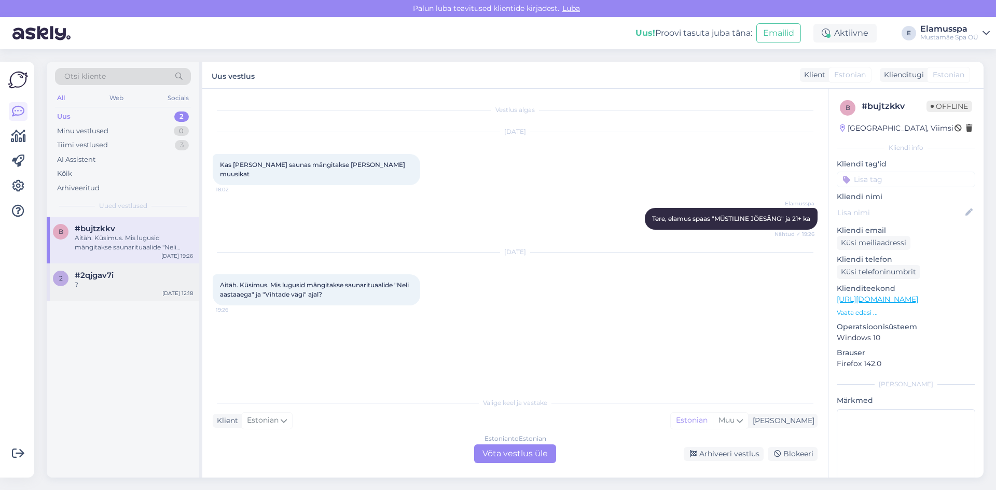
click at [144, 281] on div "?" at bounding box center [134, 284] width 118 height 9
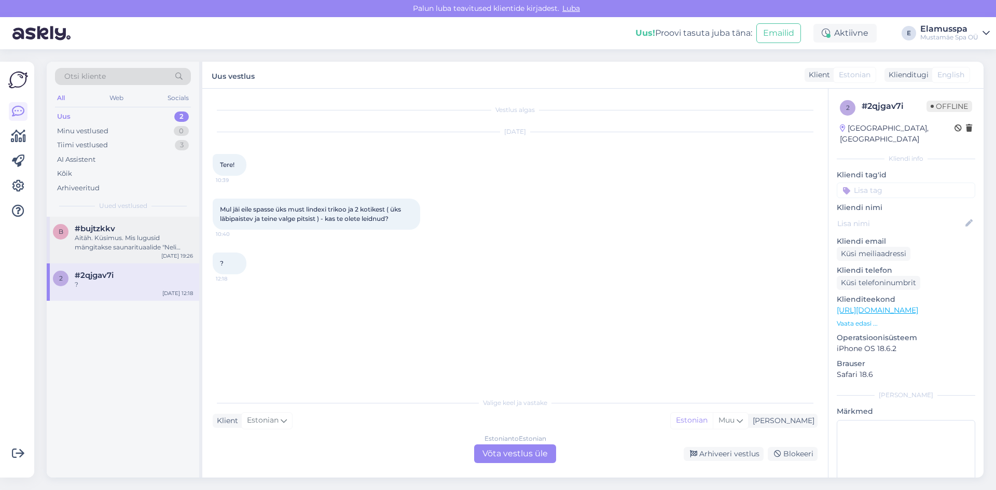
click at [169, 256] on div "[DATE] 19:26" at bounding box center [177, 256] width 32 height 8
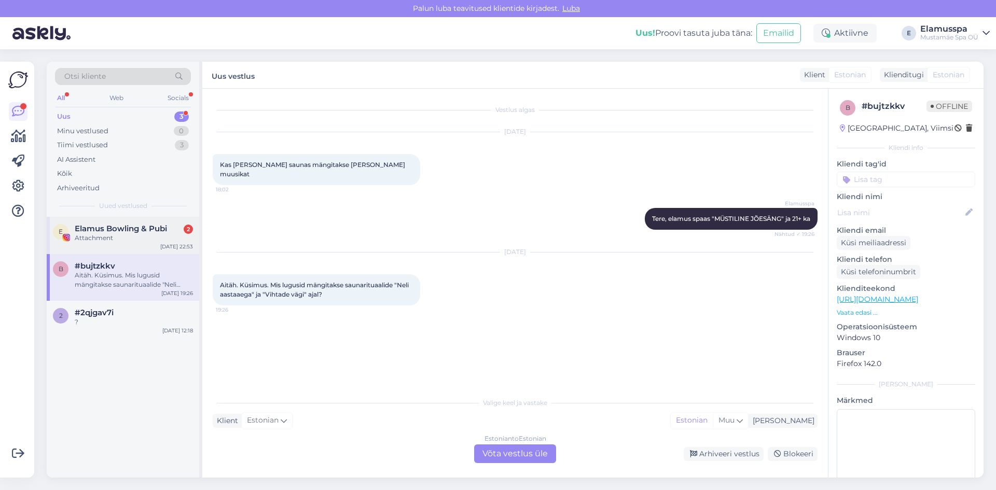
click at [127, 248] on div "E Elamus Bowling & Pubi 2 Attachment [DATE] 22:53" at bounding box center [123, 235] width 153 height 37
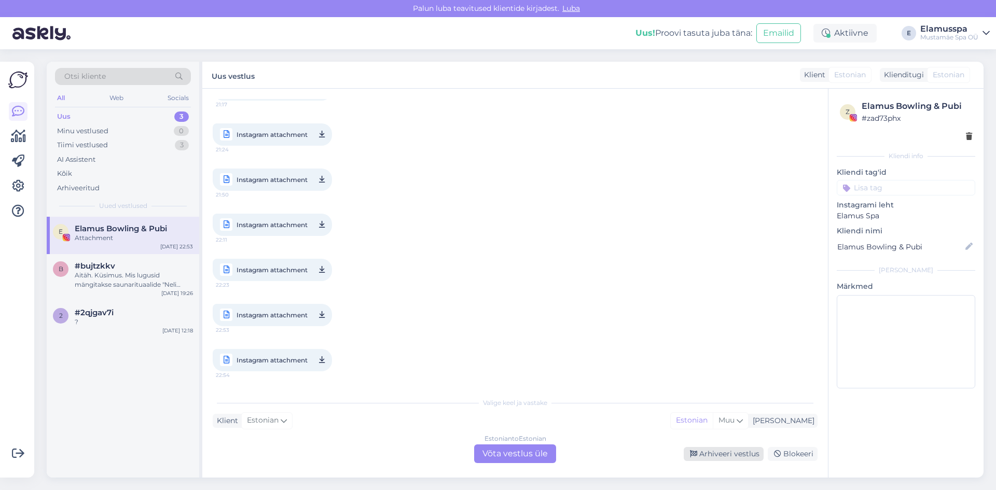
click at [697, 457] on icon at bounding box center [693, 454] width 7 height 7
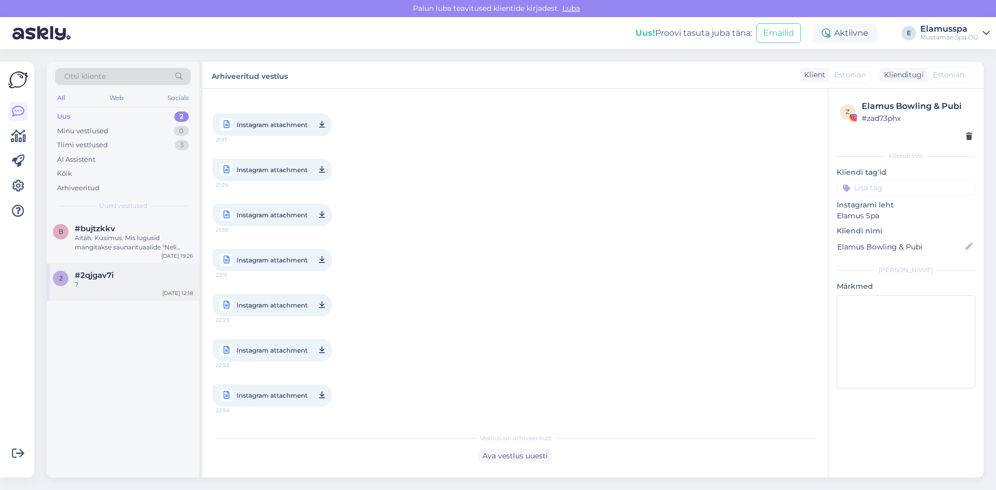
click at [139, 271] on div "#2qjgav7i" at bounding box center [134, 275] width 118 height 9
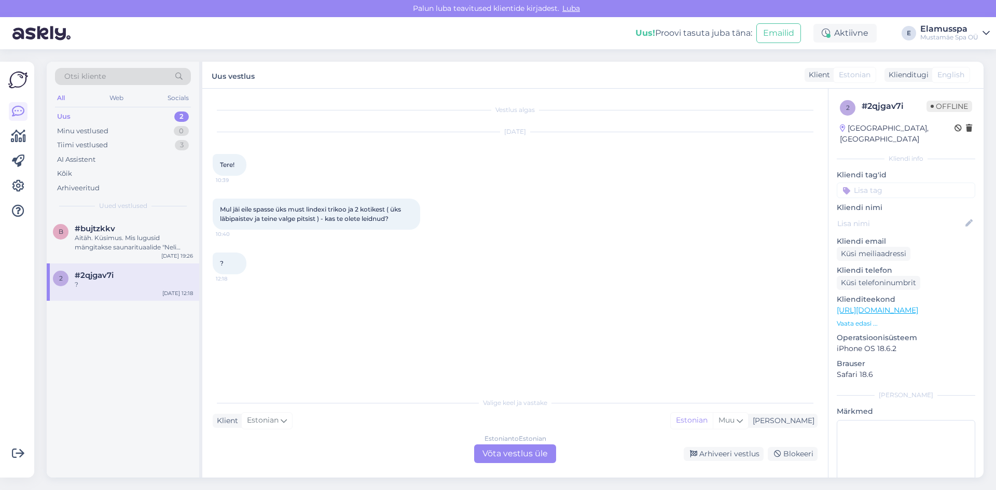
scroll to position [0, 0]
